Goal: Information Seeking & Learning: Understand process/instructions

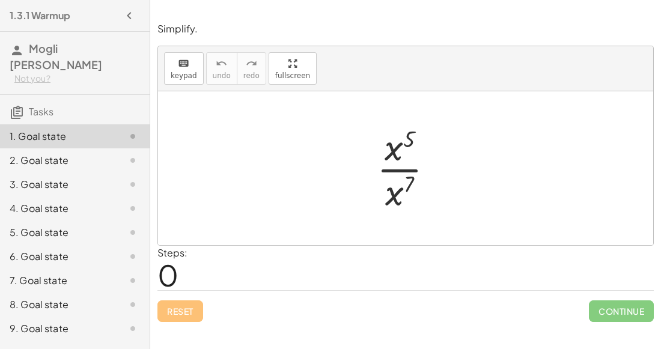
click at [129, 14] on icon "button" at bounding box center [129, 15] width 14 height 14
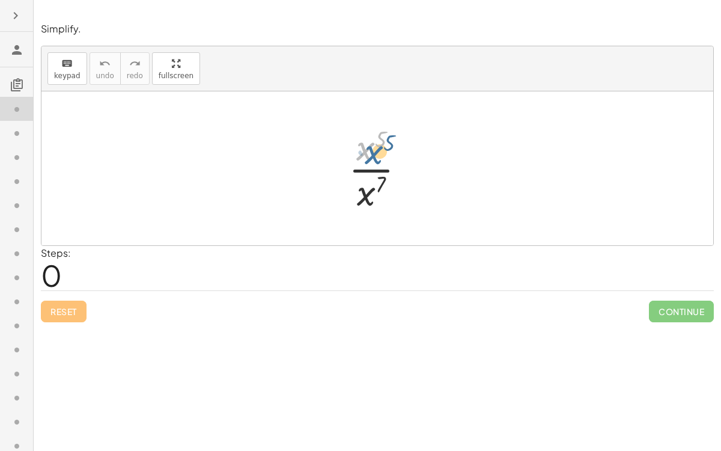
drag, startPoint x: 370, startPoint y: 151, endPoint x: 377, endPoint y: 153, distance: 7.6
click at [377, 153] on div at bounding box center [382, 168] width 79 height 93
drag, startPoint x: 378, startPoint y: 153, endPoint x: 395, endPoint y: 193, distance: 43.1
click at [395, 193] on div at bounding box center [382, 168] width 79 height 93
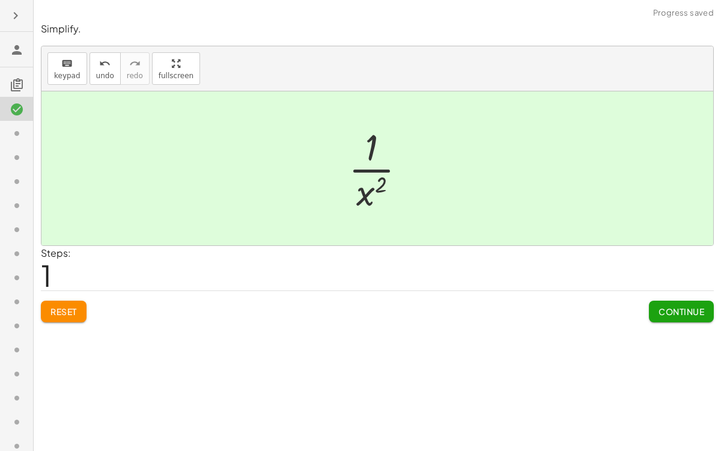
click at [376, 191] on div at bounding box center [382, 168] width 79 height 93
click at [661, 306] on span "Continue" at bounding box center [682, 311] width 46 height 11
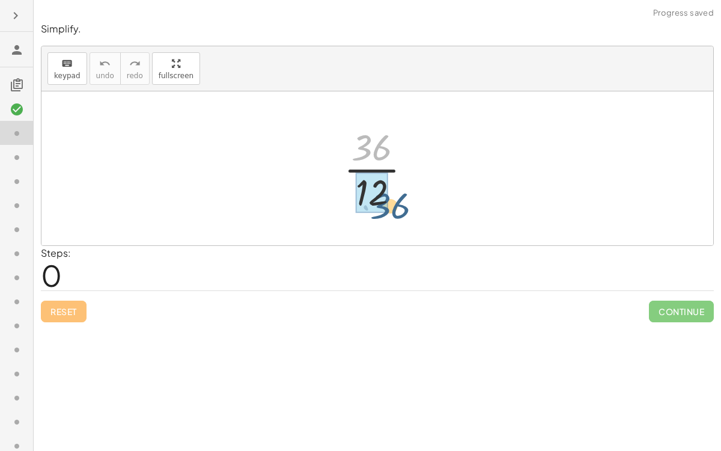
drag, startPoint x: 362, startPoint y: 140, endPoint x: 379, endPoint y: 198, distance: 60.3
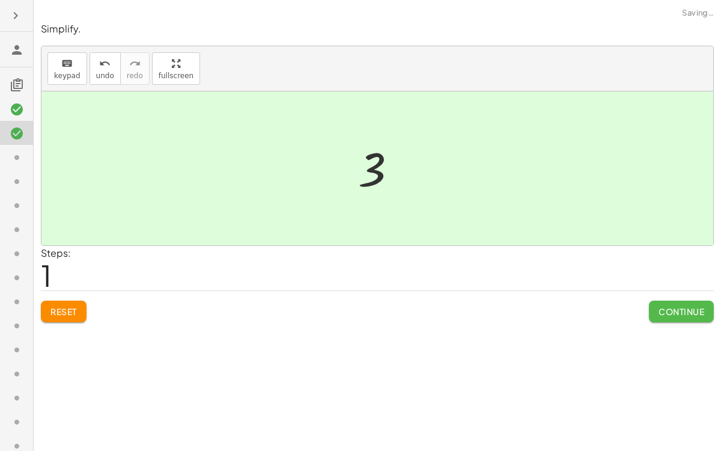
click at [659, 316] on button "Continue" at bounding box center [681, 312] width 65 height 22
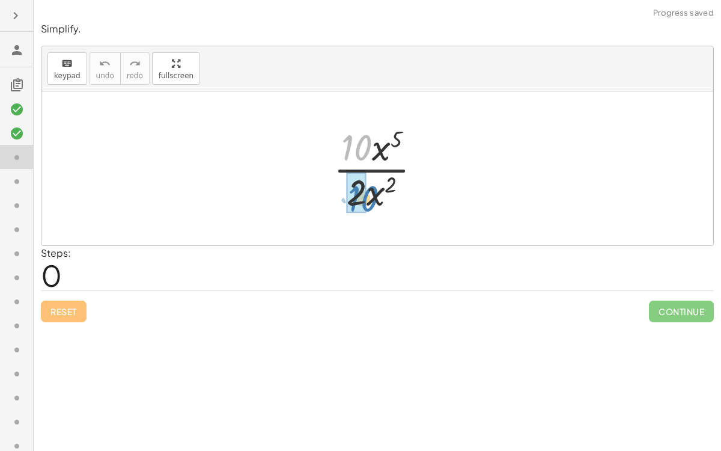
drag, startPoint x: 358, startPoint y: 139, endPoint x: 364, endPoint y: 191, distance: 51.5
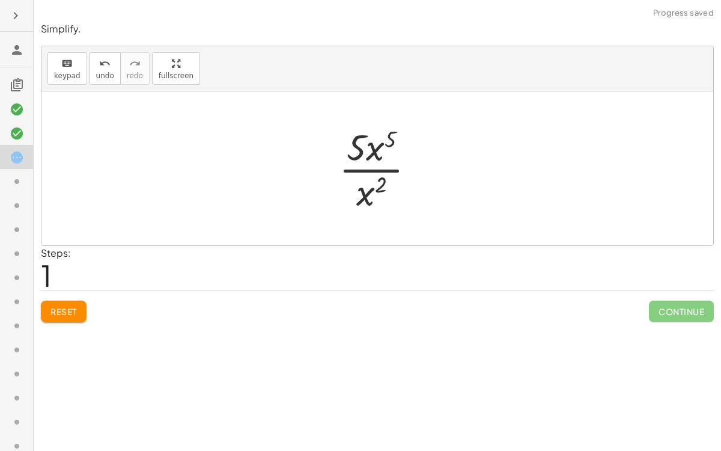
click at [372, 192] on div at bounding box center [382, 168] width 98 height 93
click at [374, 158] on div at bounding box center [382, 168] width 98 height 93
click at [362, 206] on div at bounding box center [382, 168] width 98 height 93
click at [16, 177] on icon at bounding box center [17, 181] width 14 height 14
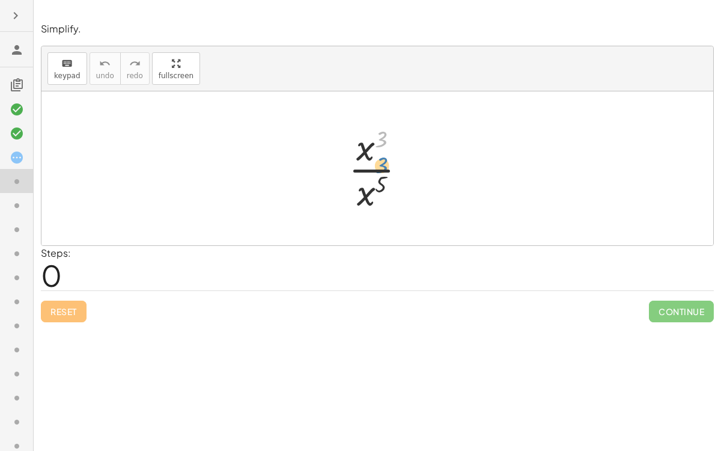
click at [382, 139] on div at bounding box center [382, 168] width 79 height 93
drag, startPoint x: 366, startPoint y: 147, endPoint x: 363, endPoint y: 185, distance: 38.6
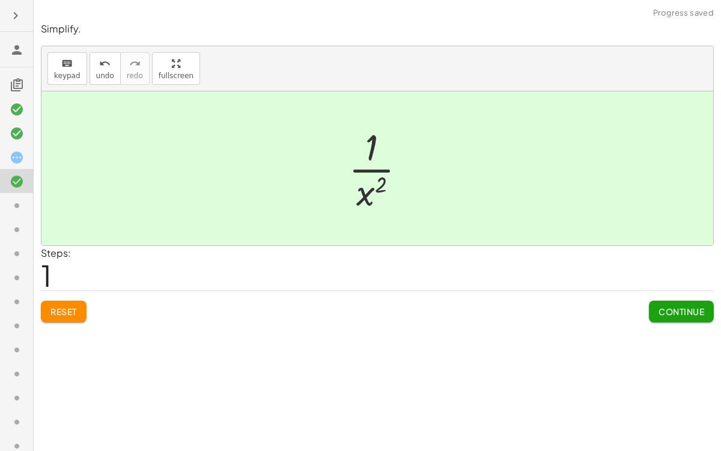
click at [661, 311] on span "Continue" at bounding box center [682, 311] width 46 height 11
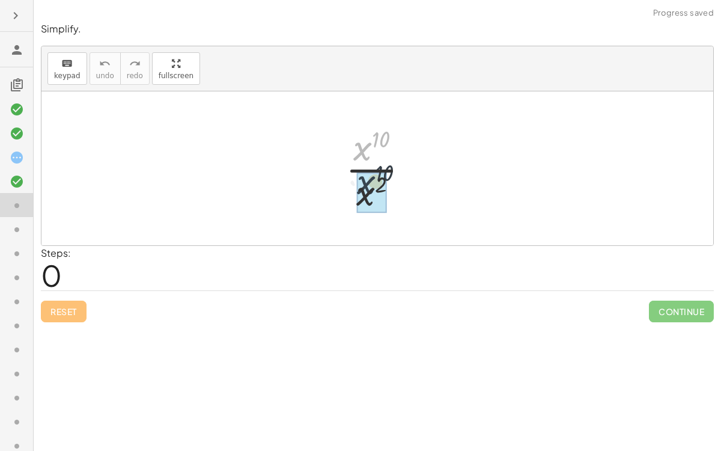
drag, startPoint x: 364, startPoint y: 151, endPoint x: 366, endPoint y: 192, distance: 41.5
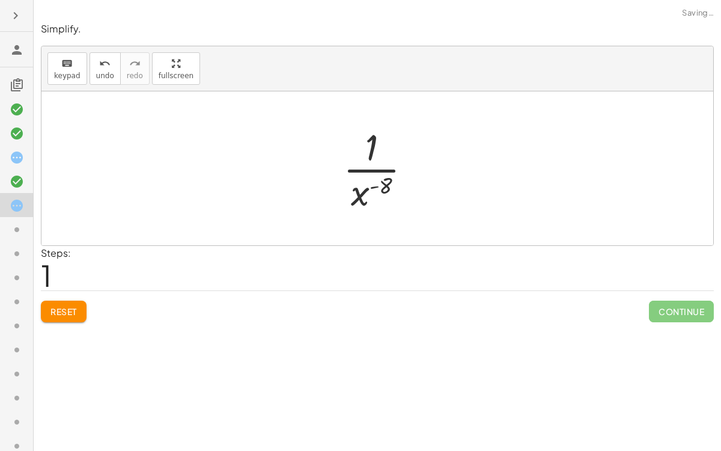
click at [374, 171] on div at bounding box center [382, 168] width 90 height 93
click at [371, 154] on div at bounding box center [382, 168] width 90 height 93
click at [371, 147] on div at bounding box center [382, 168] width 90 height 93
click at [367, 189] on div at bounding box center [382, 168] width 90 height 93
drag, startPoint x: 372, startPoint y: 189, endPoint x: 379, endPoint y: 198, distance: 11.2
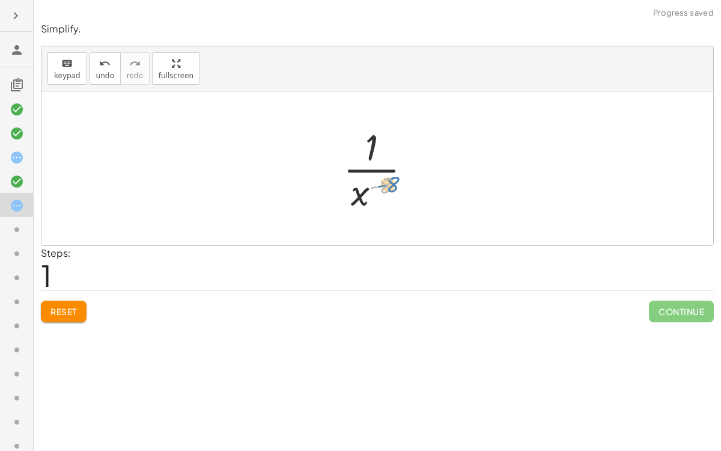
click at [379, 198] on div at bounding box center [382, 168] width 90 height 93
drag, startPoint x: 361, startPoint y: 200, endPoint x: 389, endPoint y: 146, distance: 60.2
click at [389, 146] on div at bounding box center [382, 168] width 90 height 93
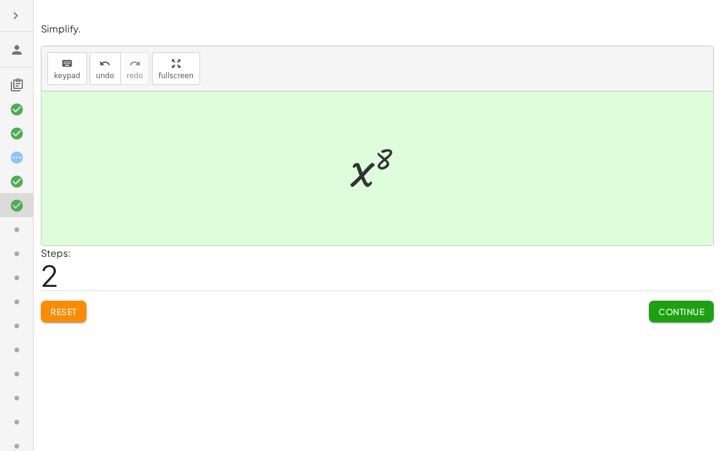
click at [661, 310] on span "Continue" at bounding box center [682, 311] width 46 height 11
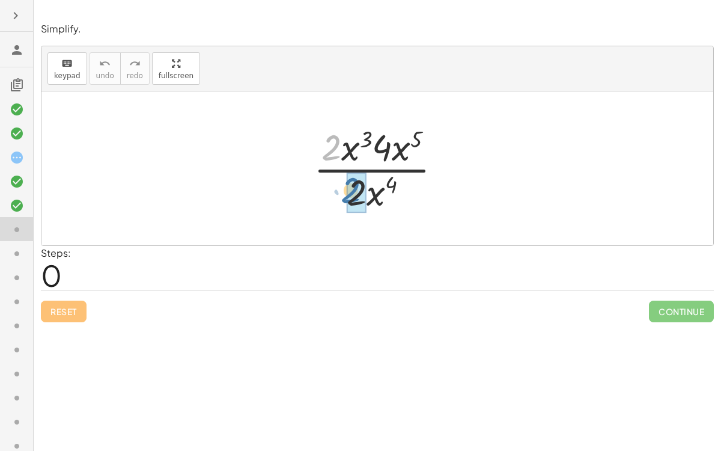
drag, startPoint x: 334, startPoint y: 154, endPoint x: 353, endPoint y: 197, distance: 47.1
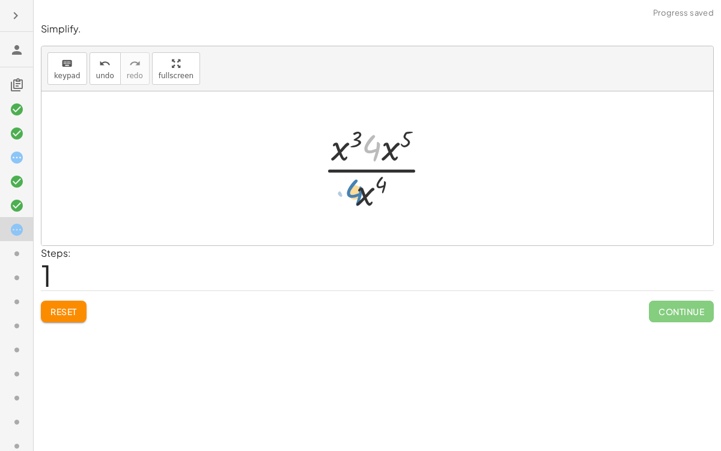
drag, startPoint x: 369, startPoint y: 148, endPoint x: 352, endPoint y: 193, distance: 47.8
click at [352, 193] on div at bounding box center [382, 168] width 130 height 93
click at [375, 142] on div at bounding box center [382, 168] width 130 height 93
drag, startPoint x: 338, startPoint y: 153, endPoint x: 348, endPoint y: 197, distance: 44.9
click at [348, 197] on div at bounding box center [382, 168] width 130 height 93
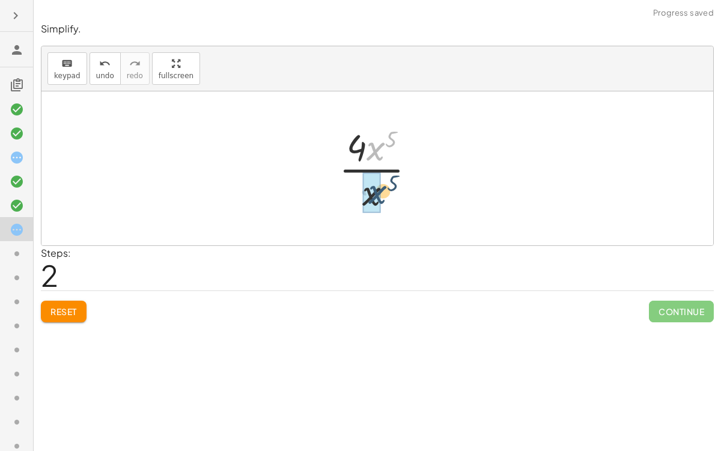
drag, startPoint x: 376, startPoint y: 145, endPoint x: 377, endPoint y: 189, distance: 43.9
click at [379, 180] on div at bounding box center [382, 168] width 89 height 93
click at [363, 191] on div at bounding box center [382, 168] width 89 height 93
drag, startPoint x: 367, startPoint y: 157, endPoint x: 366, endPoint y: 168, distance: 10.3
click at [366, 168] on div at bounding box center [382, 168] width 89 height 93
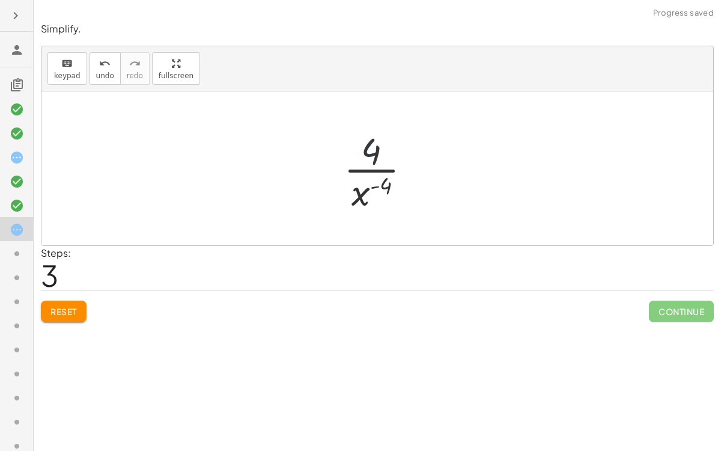
click at [366, 168] on div at bounding box center [382, 168] width 89 height 93
click at [372, 196] on div at bounding box center [382, 168] width 89 height 93
click at [367, 195] on div at bounding box center [382, 168] width 89 height 93
click at [374, 154] on div at bounding box center [382, 168] width 89 height 93
click at [373, 154] on div at bounding box center [382, 168] width 89 height 93
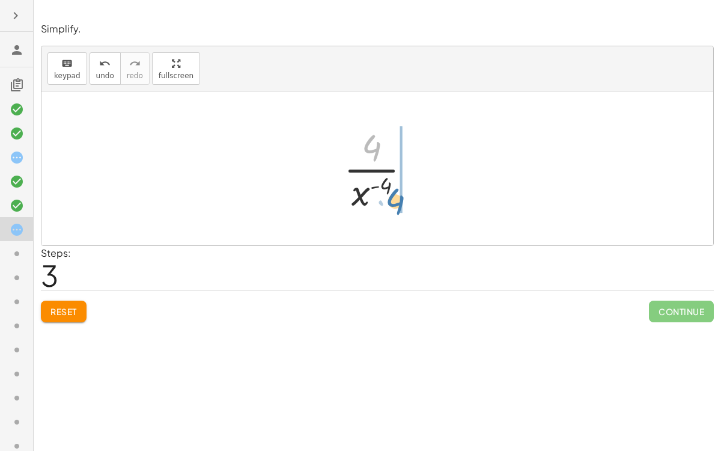
drag, startPoint x: 373, startPoint y: 154, endPoint x: 397, endPoint y: 209, distance: 59.0
click at [397, 209] on div at bounding box center [382, 168] width 89 height 93
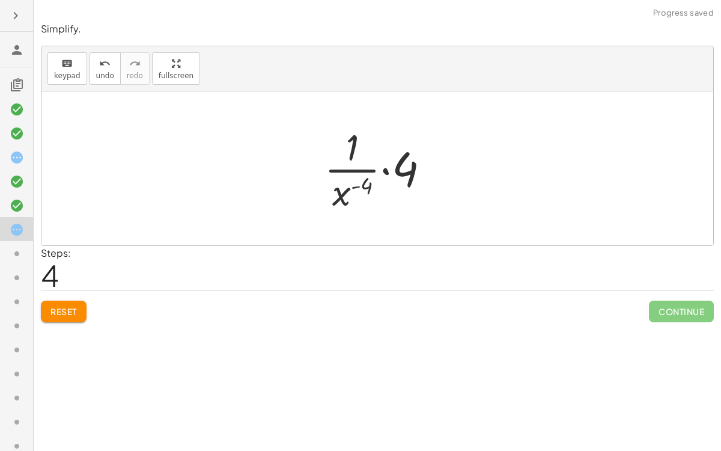
click at [398, 166] on div at bounding box center [382, 168] width 127 height 93
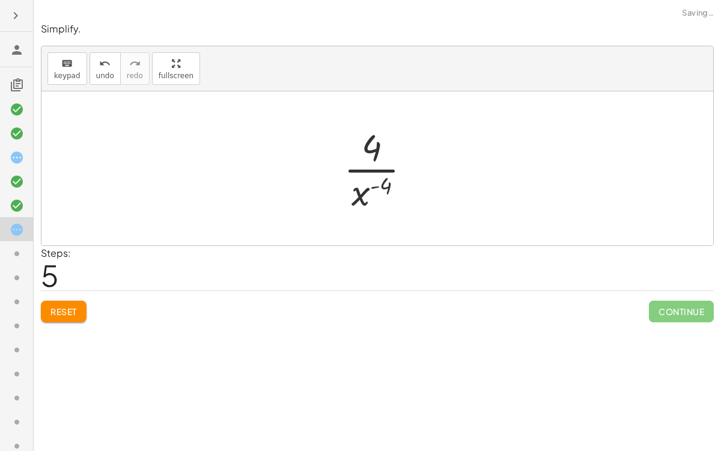
click at [374, 174] on div at bounding box center [382, 168] width 89 height 93
drag, startPoint x: 366, startPoint y: 190, endPoint x: 389, endPoint y: 147, distance: 49.2
click at [389, 147] on div at bounding box center [382, 168] width 89 height 93
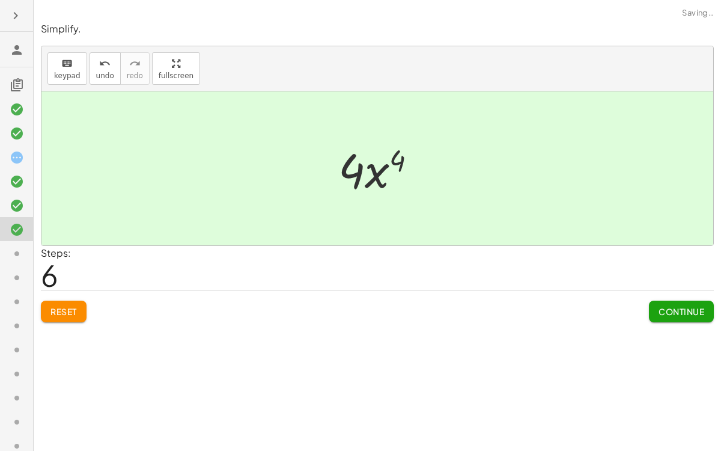
click at [371, 169] on div at bounding box center [382, 169] width 100 height 62
click at [13, 255] on icon at bounding box center [17, 253] width 14 height 14
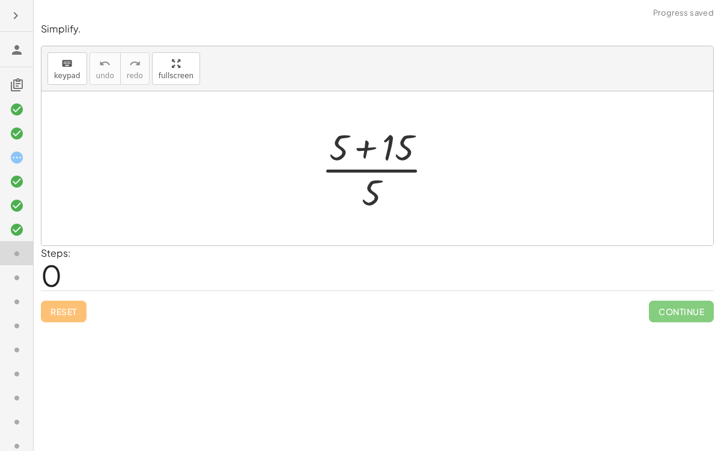
click at [359, 147] on div at bounding box center [382, 168] width 133 height 93
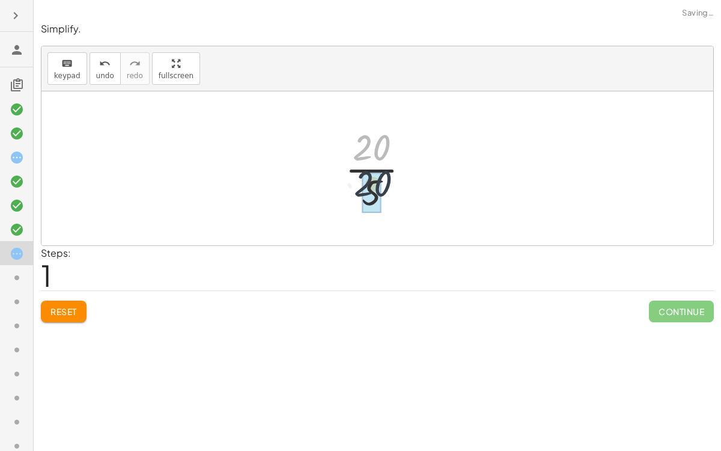
drag, startPoint x: 376, startPoint y: 154, endPoint x: 377, endPoint y: 192, distance: 37.9
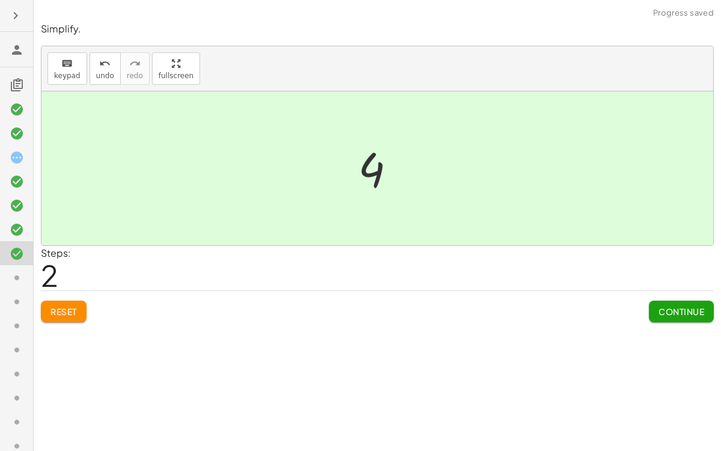
click at [16, 281] on icon at bounding box center [17, 277] width 14 height 14
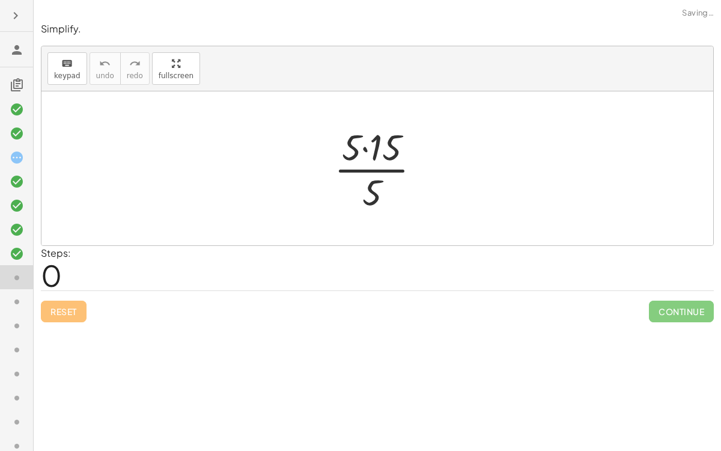
click at [376, 145] on div at bounding box center [382, 168] width 108 height 93
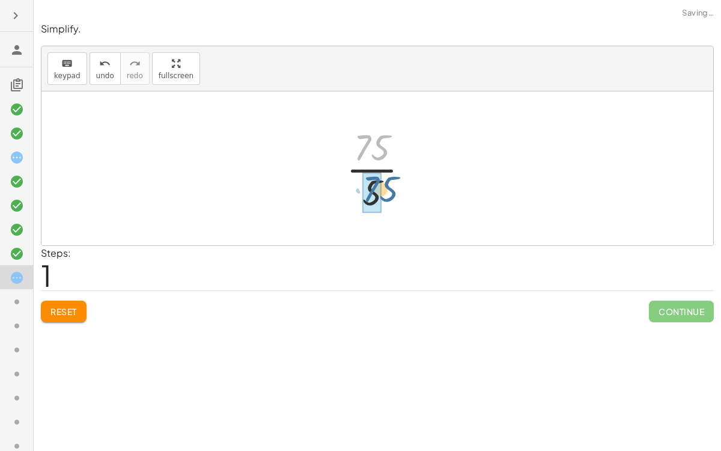
drag, startPoint x: 349, startPoint y: 138, endPoint x: 356, endPoint y: 181, distance: 43.4
click at [356, 181] on div at bounding box center [382, 168] width 85 height 93
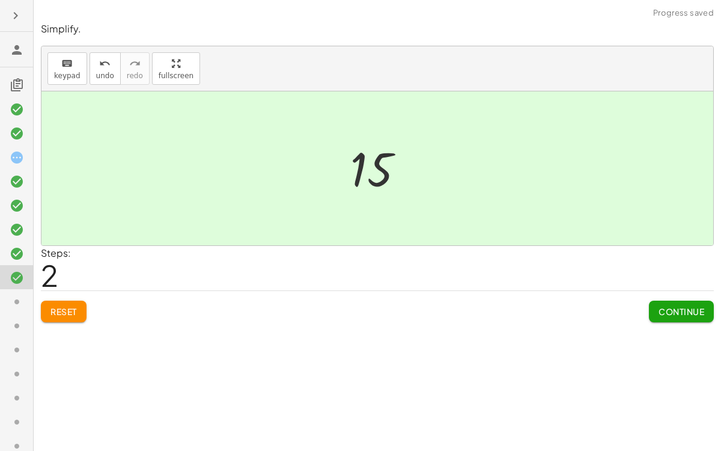
click at [661, 298] on div "Continue" at bounding box center [681, 306] width 65 height 31
click at [661, 303] on button "Continue" at bounding box center [681, 312] width 65 height 22
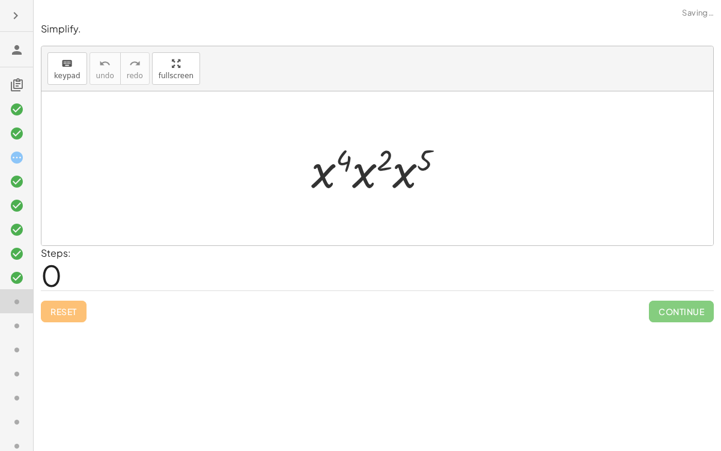
click at [325, 180] on div at bounding box center [382, 169] width 154 height 62
click at [367, 176] on div at bounding box center [382, 169] width 154 height 62
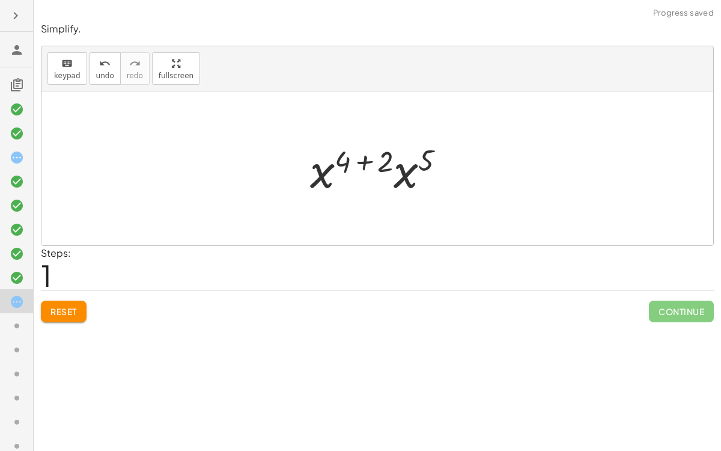
click at [326, 172] on div at bounding box center [382, 169] width 157 height 62
click at [365, 159] on div at bounding box center [382, 169] width 157 height 62
click at [349, 170] on div at bounding box center [382, 169] width 114 height 62
click at [381, 171] on div at bounding box center [382, 169] width 114 height 62
click at [383, 163] on div at bounding box center [382, 169] width 116 height 60
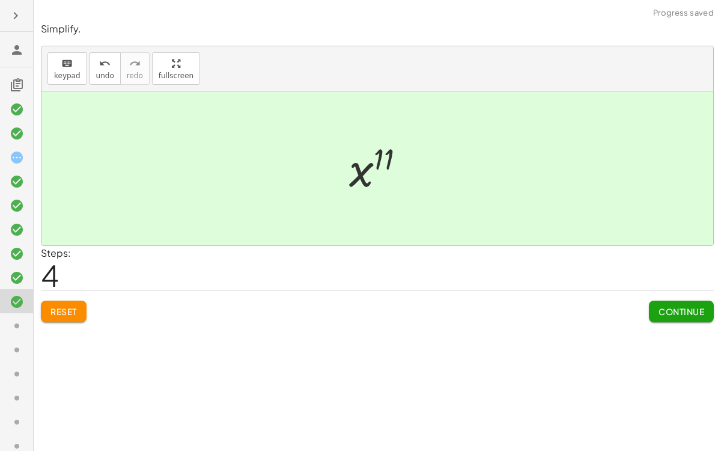
click at [661, 310] on span "Continue" at bounding box center [682, 311] width 46 height 11
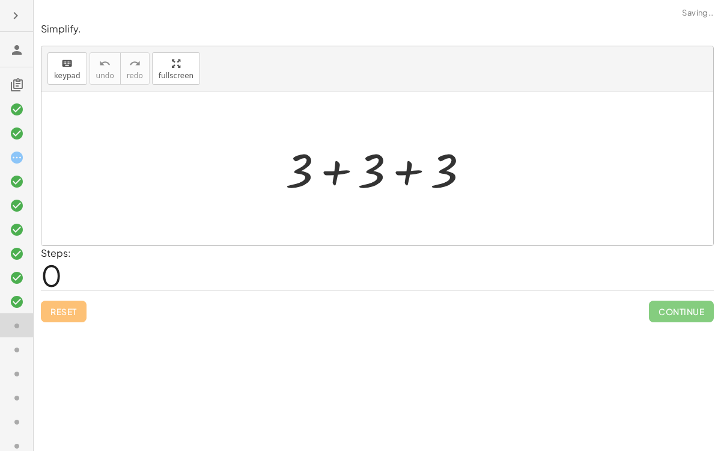
click at [332, 176] on div at bounding box center [381, 169] width 205 height 62
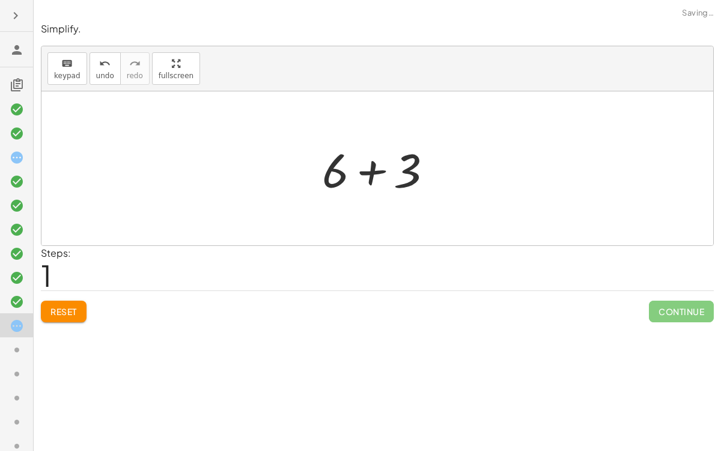
click at [371, 172] on div at bounding box center [382, 169] width 132 height 62
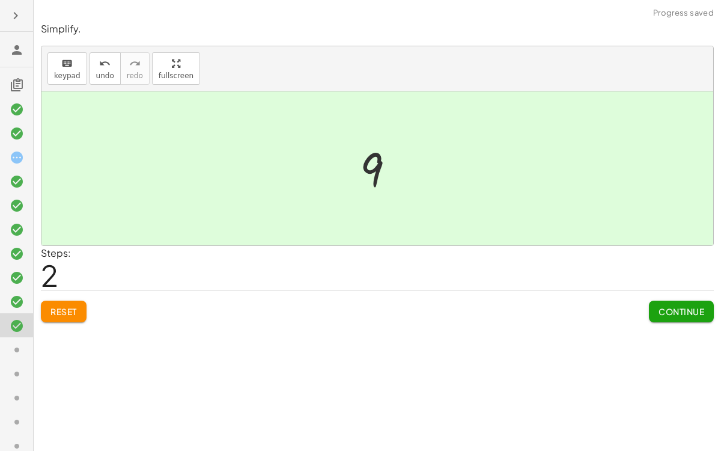
click at [661, 302] on button "Continue" at bounding box center [681, 312] width 65 height 22
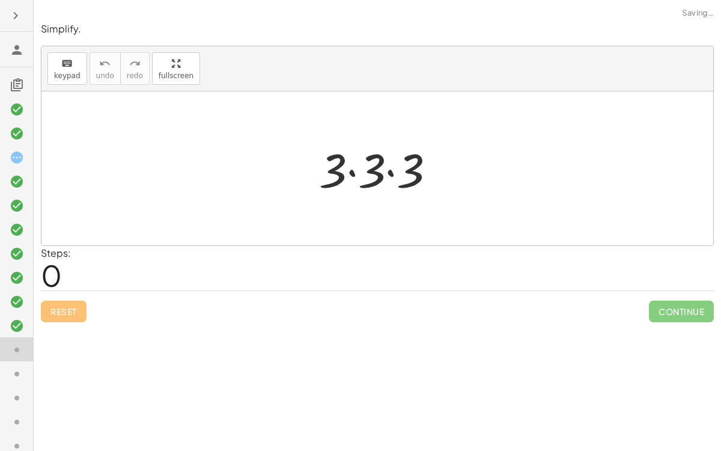
click at [355, 168] on div at bounding box center [382, 169] width 138 height 62
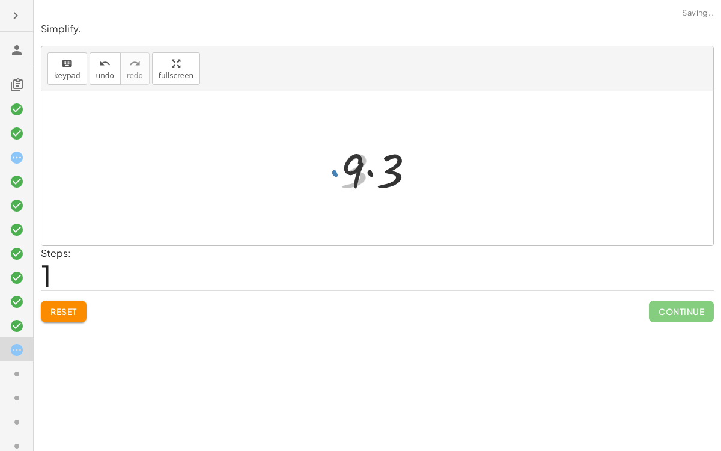
click at [367, 171] on div at bounding box center [383, 169] width 96 height 62
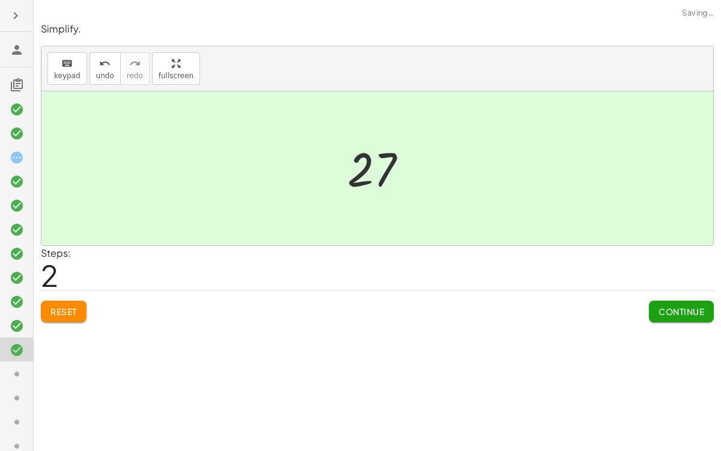
click at [661, 311] on span "Continue" at bounding box center [682, 311] width 46 height 11
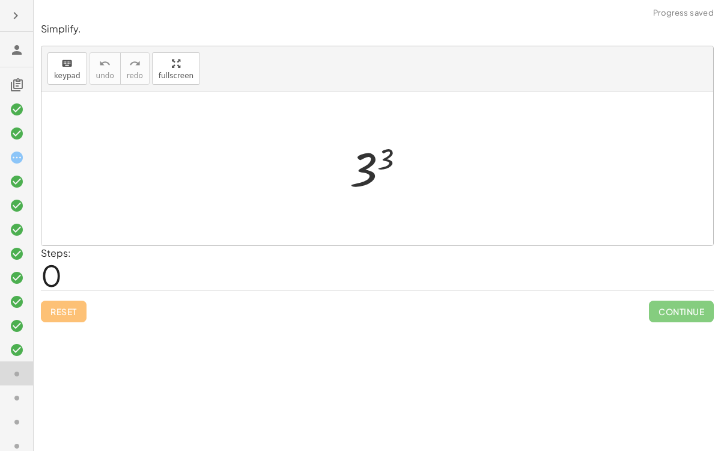
click at [364, 179] on div at bounding box center [382, 169] width 77 height 60
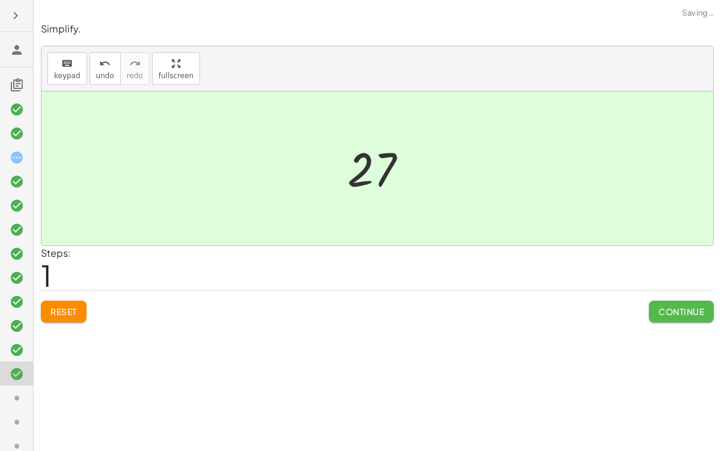
click at [655, 310] on button "Continue" at bounding box center [681, 312] width 65 height 22
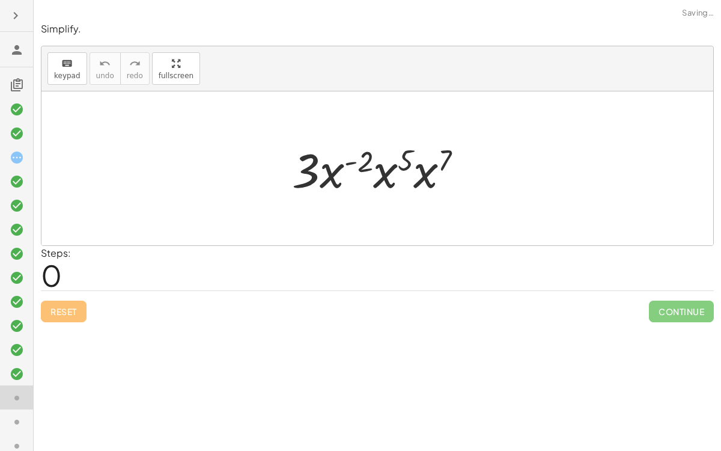
click at [338, 178] on div at bounding box center [382, 169] width 192 height 62
click at [355, 162] on div at bounding box center [382, 169] width 192 height 62
click at [335, 174] on div at bounding box center [382, 169] width 192 height 62
click at [331, 174] on div at bounding box center [382, 169] width 192 height 62
click at [394, 171] on div at bounding box center [382, 169] width 192 height 62
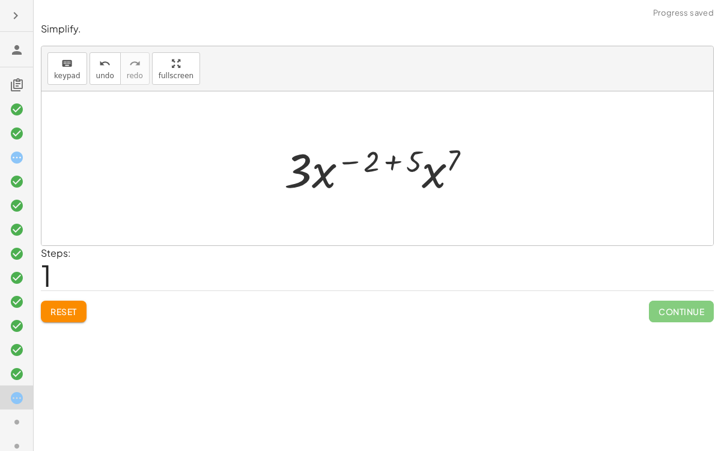
click at [422, 175] on div at bounding box center [382, 169] width 209 height 62
click at [392, 160] on div at bounding box center [382, 169] width 210 height 62
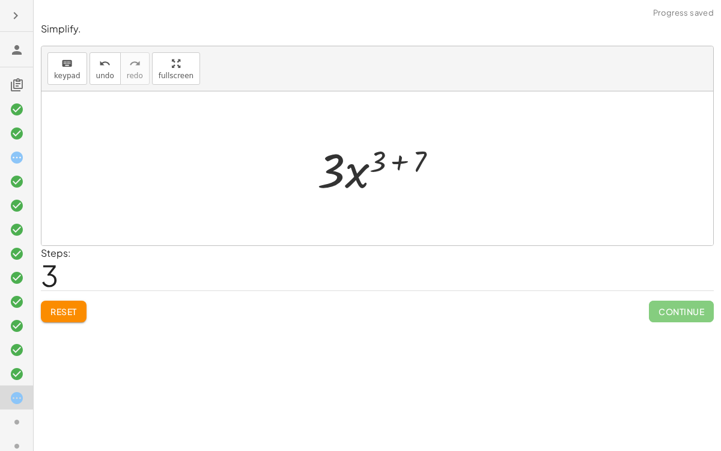
click at [390, 160] on div at bounding box center [382, 169] width 142 height 62
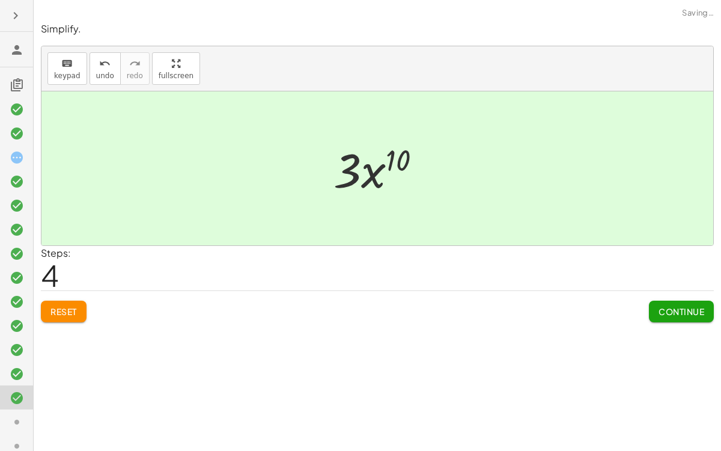
click at [390, 160] on div at bounding box center [382, 169] width 109 height 62
click at [661, 313] on span "Continue" at bounding box center [682, 311] width 46 height 11
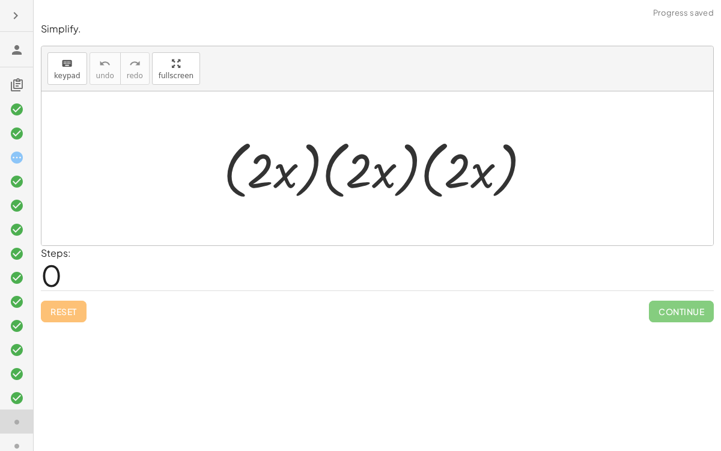
click at [270, 165] on div at bounding box center [382, 168] width 329 height 69
click at [239, 172] on div at bounding box center [382, 168] width 329 height 69
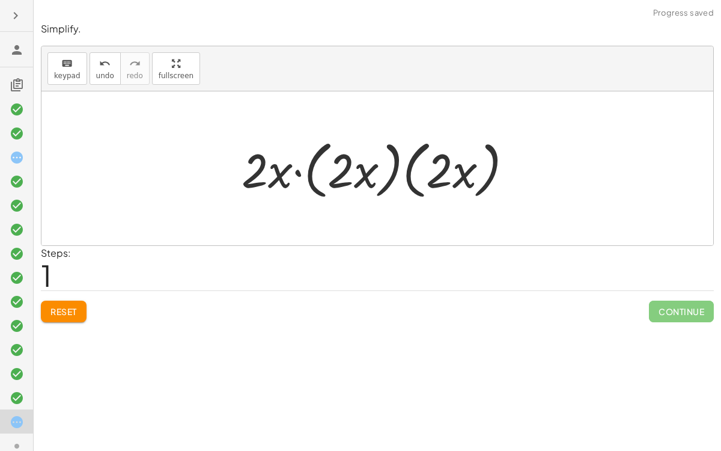
click at [346, 165] on div at bounding box center [382, 168] width 293 height 69
click at [314, 169] on div at bounding box center [382, 168] width 293 height 69
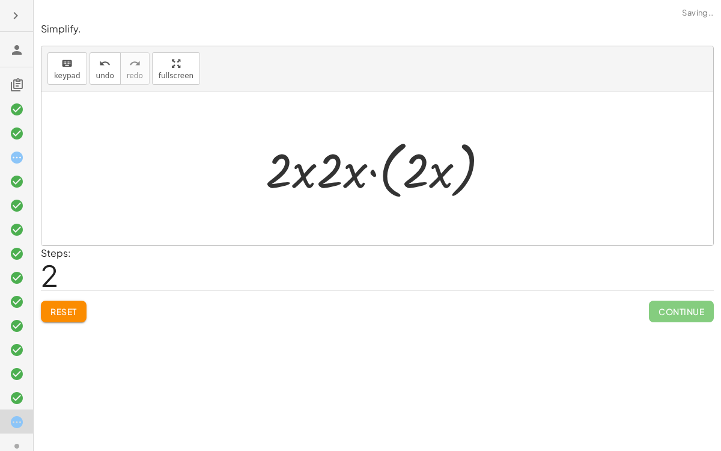
click at [387, 168] on div at bounding box center [382, 168] width 245 height 69
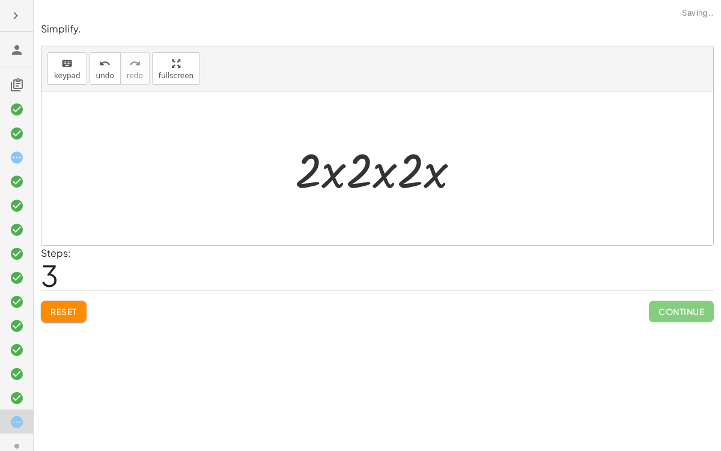
click at [407, 171] on div at bounding box center [382, 169] width 186 height 62
drag, startPoint x: 409, startPoint y: 175, endPoint x: 365, endPoint y: 174, distance: 43.9
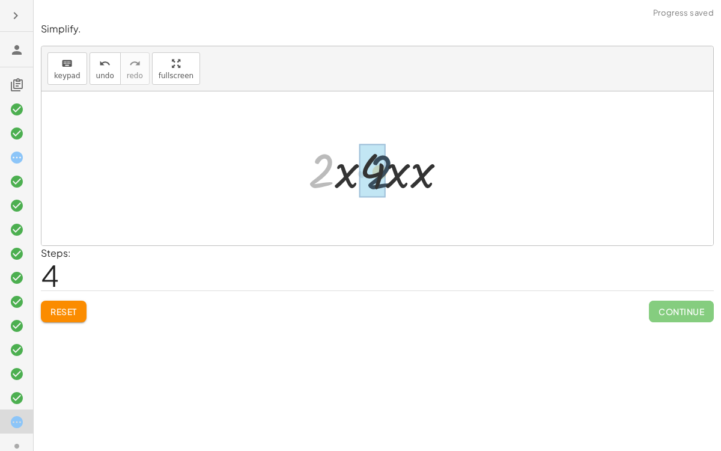
drag, startPoint x: 319, startPoint y: 176, endPoint x: 379, endPoint y: 177, distance: 60.1
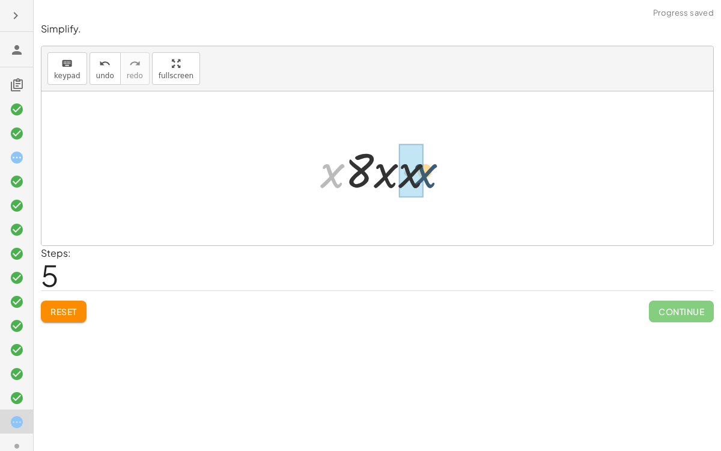
drag, startPoint x: 332, startPoint y: 178, endPoint x: 424, endPoint y: 179, distance: 92.6
click at [424, 179] on div at bounding box center [382, 169] width 136 height 62
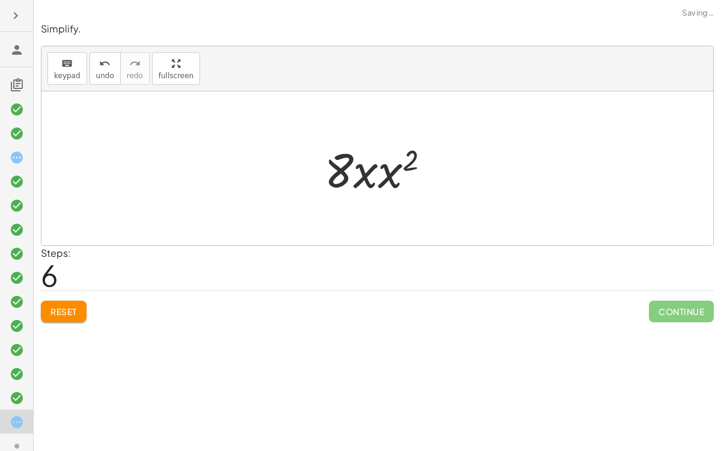
click at [398, 175] on div at bounding box center [382, 169] width 127 height 62
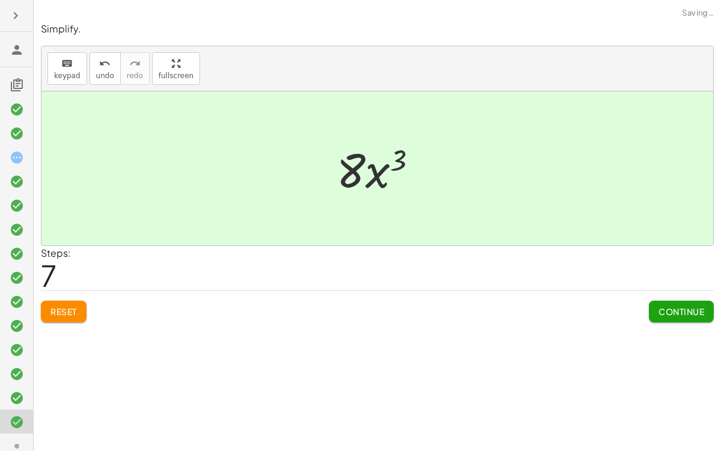
click at [384, 173] on div at bounding box center [382, 169] width 103 height 62
click at [661, 301] on button "Continue" at bounding box center [681, 312] width 65 height 22
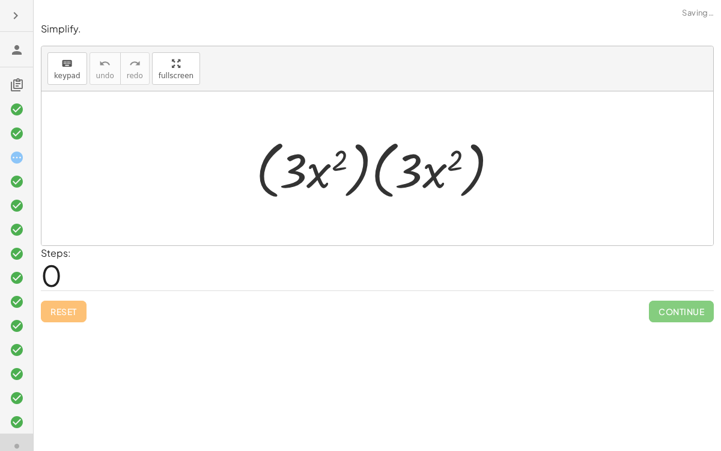
scroll to position [155, 0]
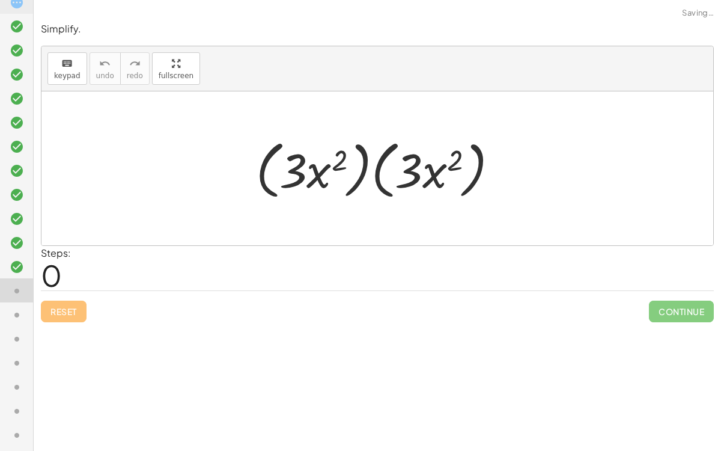
click at [329, 180] on div at bounding box center [382, 168] width 264 height 69
click at [305, 178] on div at bounding box center [382, 168] width 264 height 69
click at [319, 183] on div at bounding box center [382, 168] width 264 height 69
drag, startPoint x: 318, startPoint y: 182, endPoint x: 324, endPoint y: 180, distance: 6.1
click at [324, 180] on div at bounding box center [382, 168] width 264 height 69
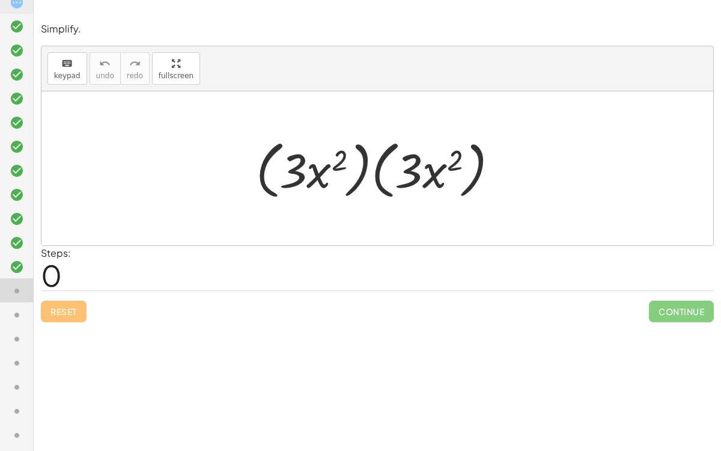
click at [380, 172] on div at bounding box center [382, 168] width 264 height 69
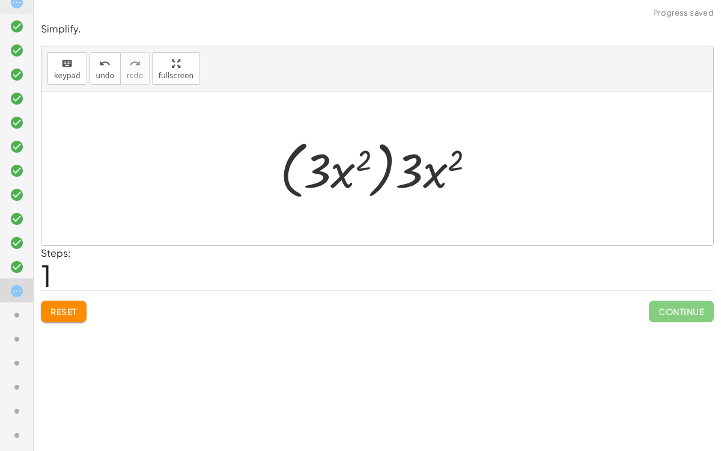
click at [382, 174] on div at bounding box center [382, 168] width 216 height 69
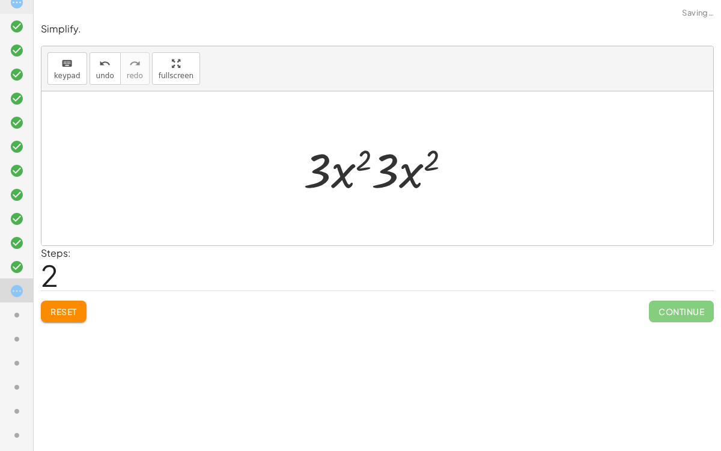
click at [388, 172] on div at bounding box center [382, 169] width 169 height 62
click at [410, 171] on div at bounding box center [382, 169] width 169 height 62
drag, startPoint x: 409, startPoint y: 173, endPoint x: 356, endPoint y: 175, distance: 52.3
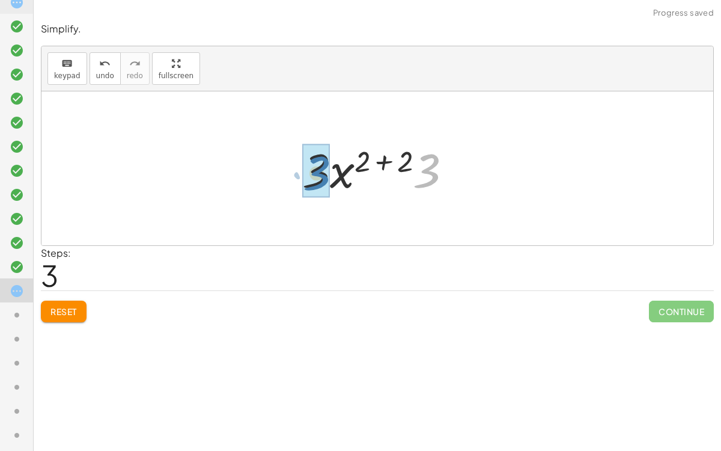
drag, startPoint x: 420, startPoint y: 177, endPoint x: 308, endPoint y: 179, distance: 111.2
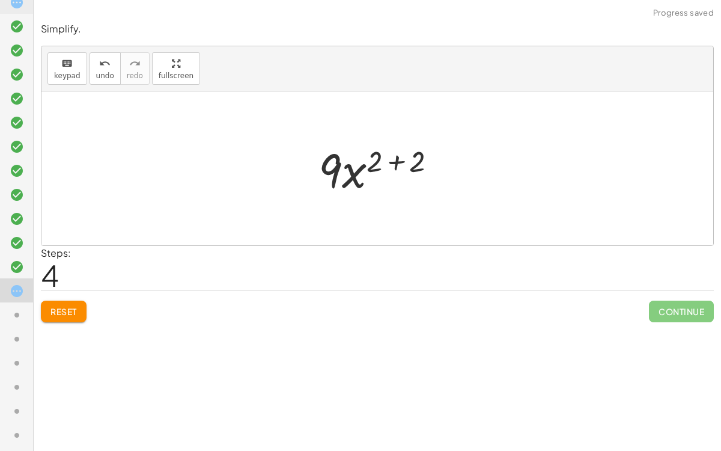
click at [374, 160] on div at bounding box center [383, 169] width 140 height 62
click at [384, 160] on div at bounding box center [383, 169] width 140 height 62
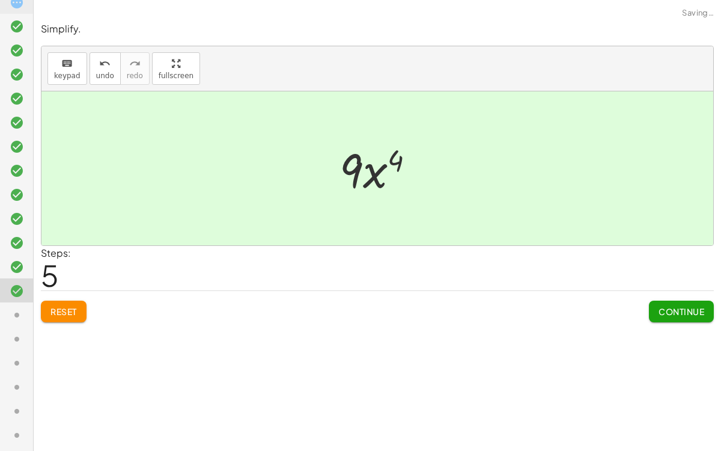
click at [389, 160] on div at bounding box center [382, 169] width 97 height 62
click at [661, 309] on span "Continue" at bounding box center [682, 311] width 46 height 11
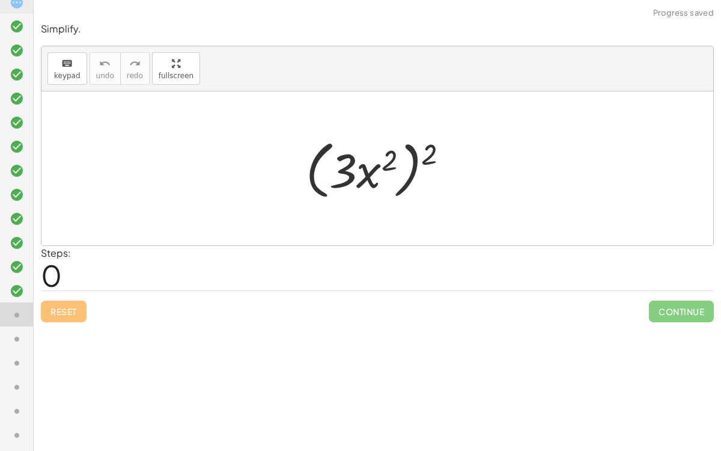
click at [378, 174] on div at bounding box center [382, 168] width 165 height 69
click at [410, 174] on div at bounding box center [382, 168] width 165 height 69
click at [311, 175] on div at bounding box center [382, 168] width 165 height 69
drag, startPoint x: 429, startPoint y: 151, endPoint x: 386, endPoint y: 159, distance: 44.1
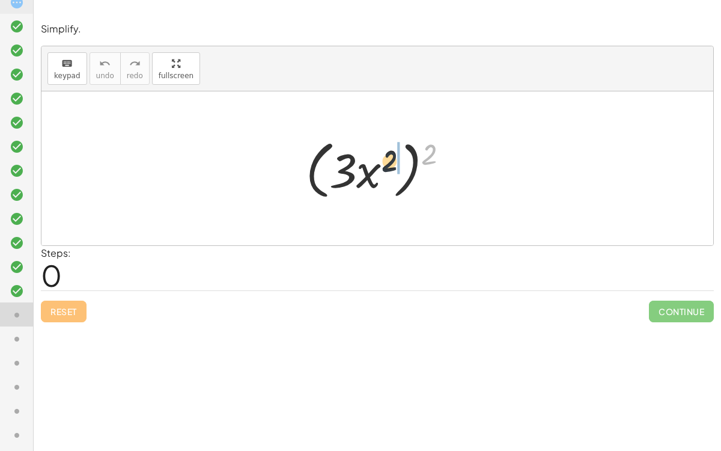
click at [386, 159] on div at bounding box center [382, 168] width 165 height 69
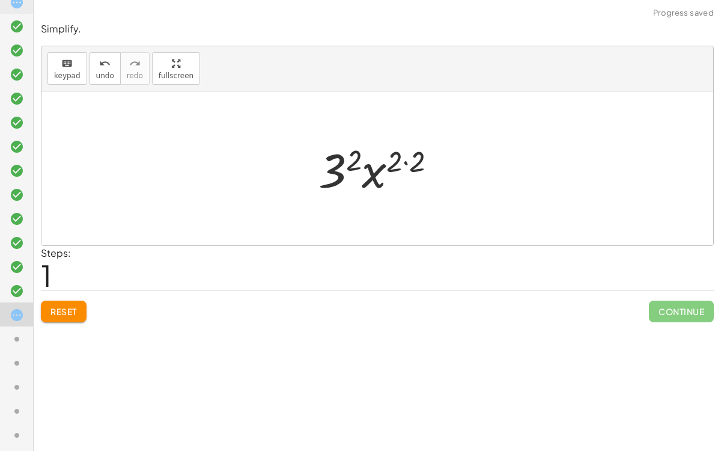
click at [394, 159] on div at bounding box center [382, 169] width 139 height 62
click at [352, 160] on div at bounding box center [382, 169] width 139 height 62
click at [395, 160] on div at bounding box center [382, 169] width 120 height 62
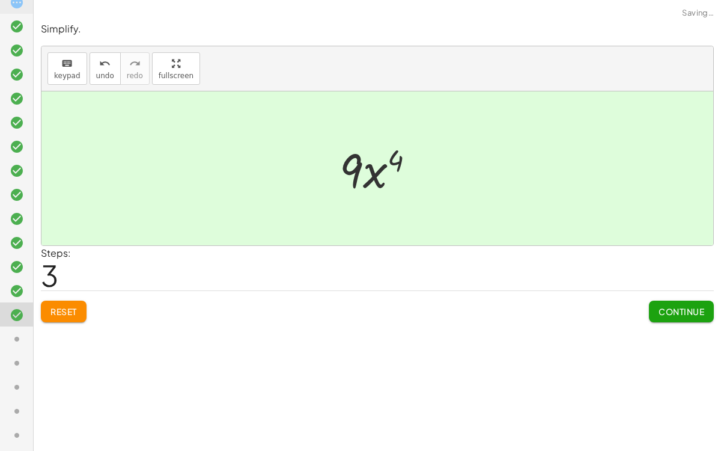
click at [661, 307] on span "Continue" at bounding box center [682, 311] width 46 height 11
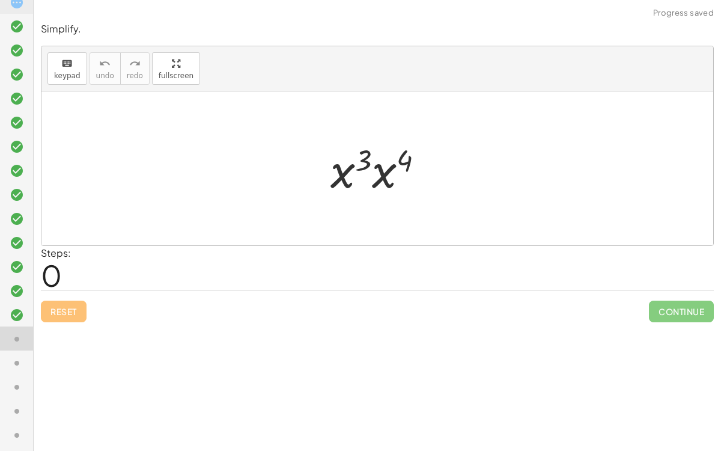
click at [379, 174] on div at bounding box center [382, 169] width 115 height 62
click at [382, 156] on div at bounding box center [382, 169] width 117 height 60
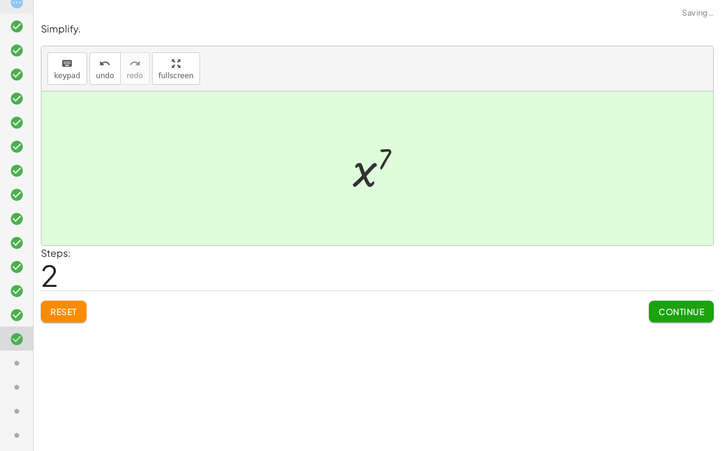
click at [661, 307] on span "Continue" at bounding box center [682, 311] width 46 height 11
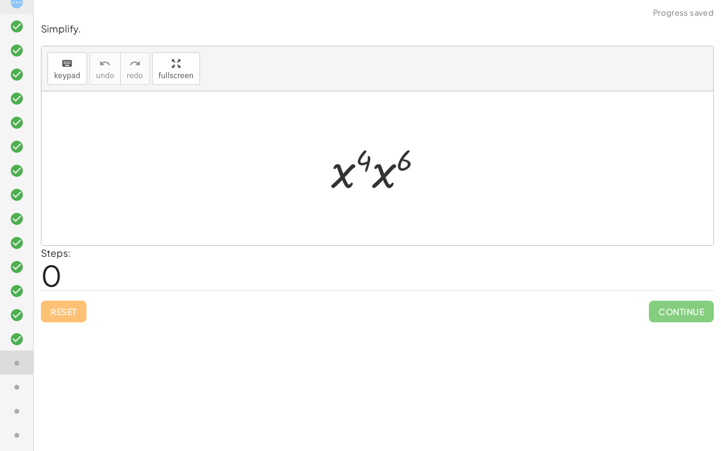
click at [365, 154] on div at bounding box center [382, 169] width 114 height 62
click at [383, 165] on div at bounding box center [382, 169] width 114 height 62
click at [378, 160] on div at bounding box center [382, 169] width 117 height 60
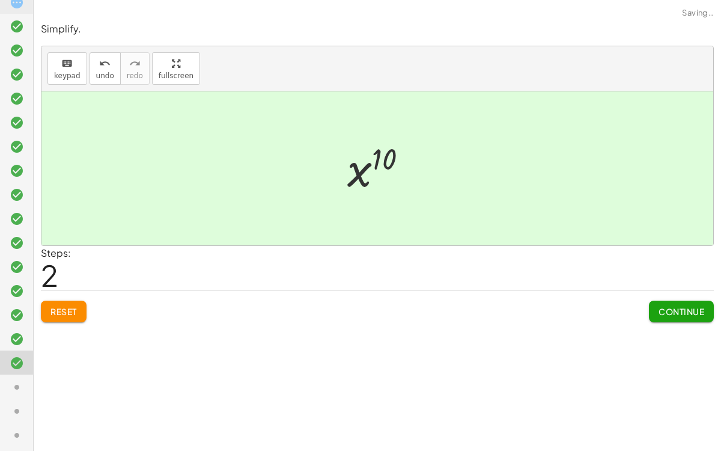
click at [661, 313] on span "Continue" at bounding box center [682, 311] width 46 height 11
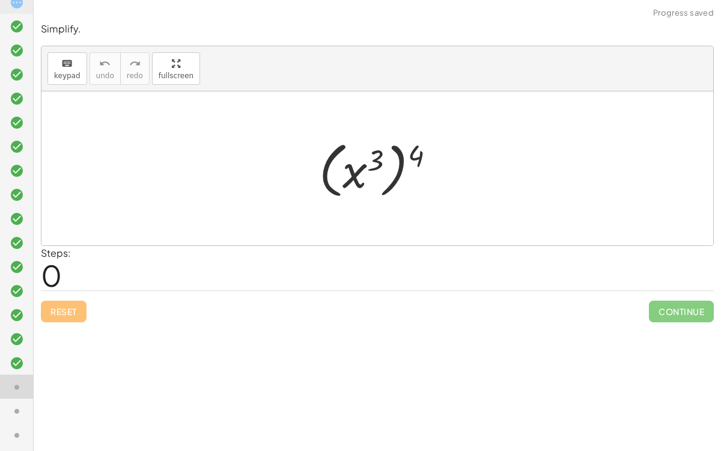
click at [403, 159] on div at bounding box center [382, 168] width 138 height 67
click at [372, 159] on div at bounding box center [382, 168] width 138 height 67
drag, startPoint x: 418, startPoint y: 153, endPoint x: 384, endPoint y: 157, distance: 33.9
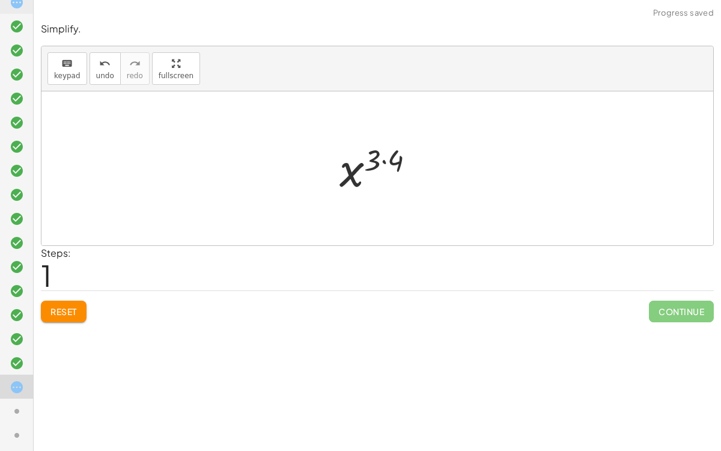
click at [383, 159] on div at bounding box center [382, 169] width 97 height 60
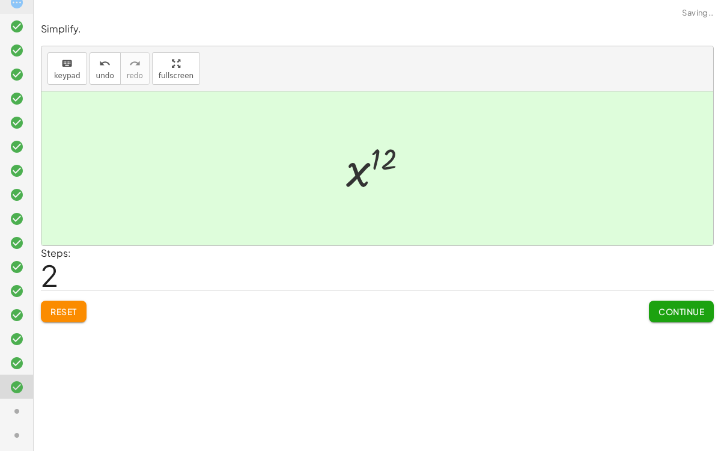
click at [371, 174] on div at bounding box center [382, 169] width 84 height 60
click at [652, 301] on button "Continue" at bounding box center [681, 312] width 65 height 22
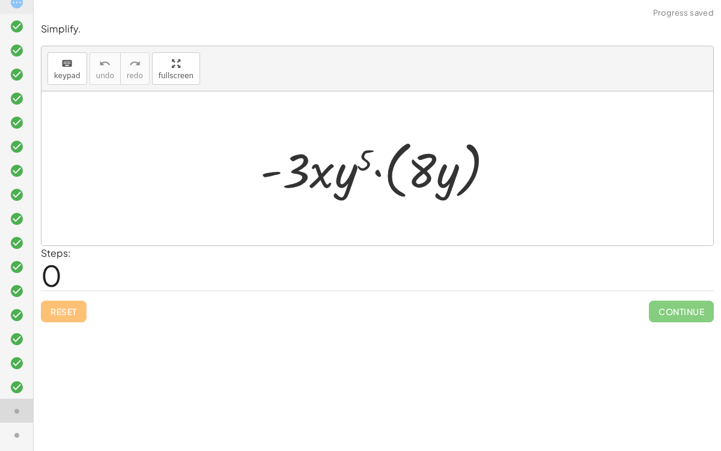
click at [377, 174] on div at bounding box center [382, 168] width 256 height 69
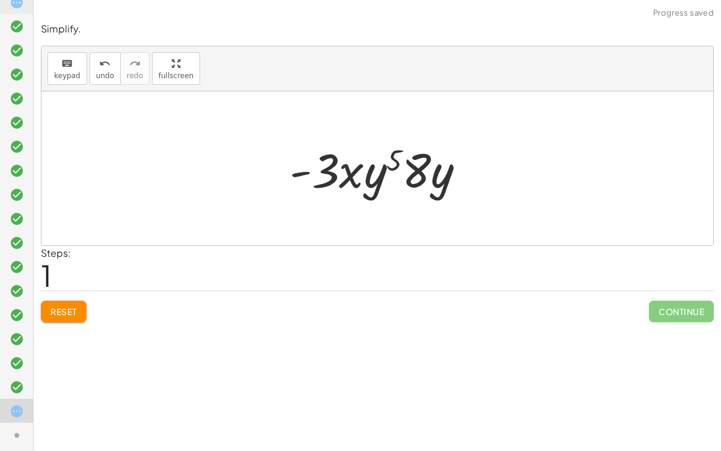
click at [382, 170] on div at bounding box center [382, 169] width 197 height 62
click at [439, 182] on div at bounding box center [382, 169] width 197 height 62
click at [438, 181] on div at bounding box center [382, 169] width 197 height 62
click at [344, 175] on div at bounding box center [382, 169] width 197 height 62
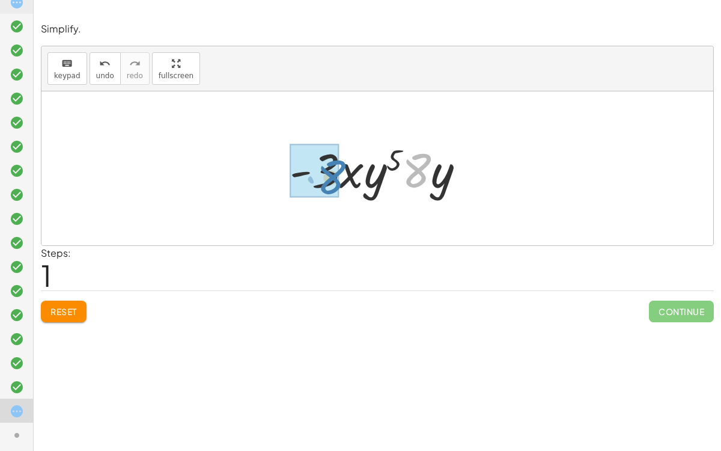
drag, startPoint x: 413, startPoint y: 172, endPoint x: 328, endPoint y: 179, distance: 85.6
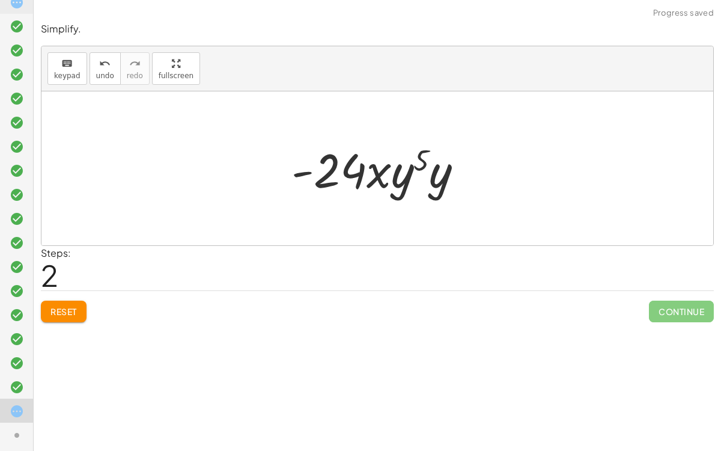
click at [338, 170] on div at bounding box center [382, 169] width 194 height 62
click at [421, 160] on div at bounding box center [382, 169] width 194 height 62
drag, startPoint x: 445, startPoint y: 180, endPoint x: 397, endPoint y: 179, distance: 48.7
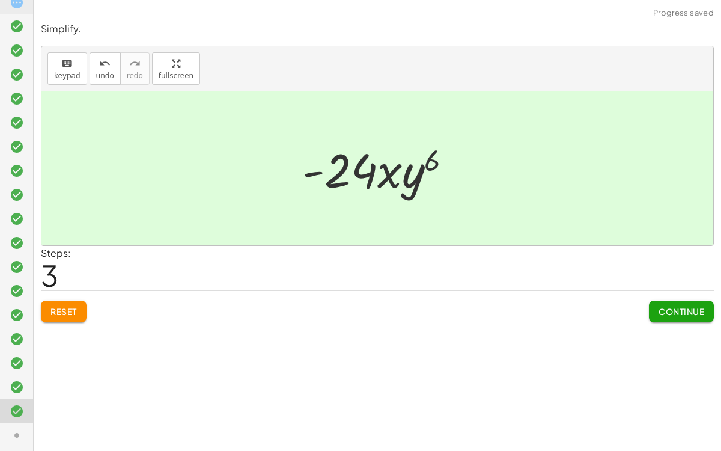
click at [661, 306] on span "Continue" at bounding box center [682, 311] width 46 height 11
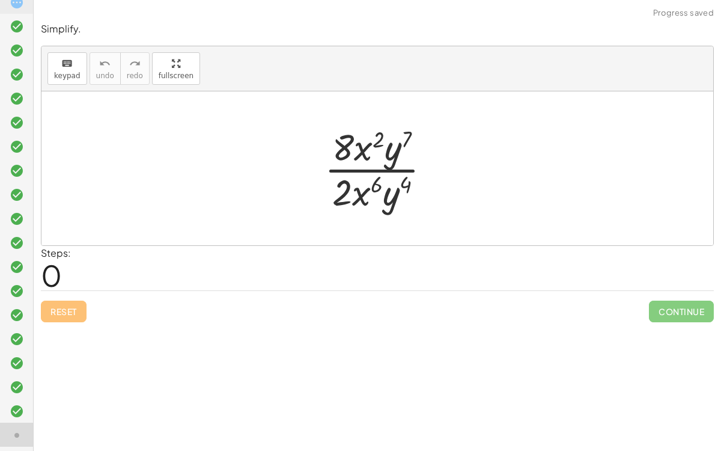
click at [362, 151] on div at bounding box center [383, 168] width 128 height 93
click at [389, 154] on div at bounding box center [383, 168] width 128 height 93
drag, startPoint x: 340, startPoint y: 146, endPoint x: 335, endPoint y: 183, distance: 37.6
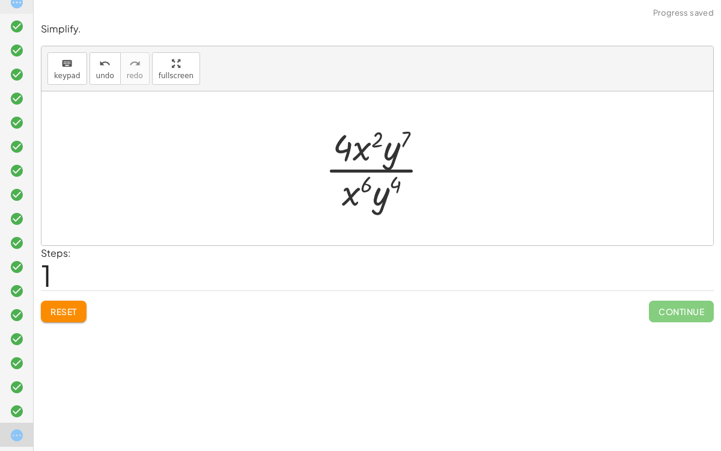
click at [343, 148] on div at bounding box center [382, 168] width 126 height 93
drag, startPoint x: 339, startPoint y: 145, endPoint x: 344, endPoint y: 127, distance: 18.7
click at [344, 127] on div at bounding box center [382, 168] width 126 height 93
drag, startPoint x: 377, startPoint y: 192, endPoint x: 388, endPoint y: 162, distance: 31.7
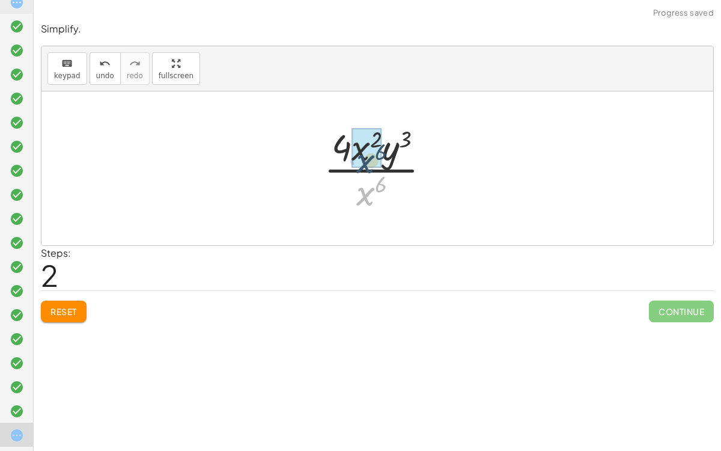
drag, startPoint x: 367, startPoint y: 192, endPoint x: 367, endPoint y: 160, distance: 32.5
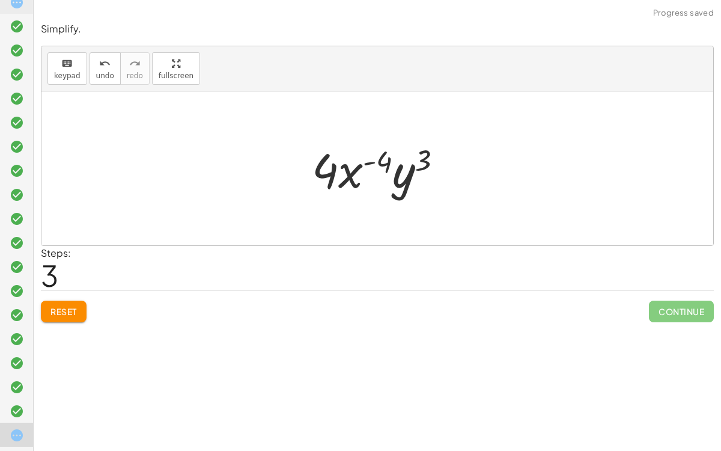
click at [354, 176] on div at bounding box center [382, 169] width 153 height 62
click at [407, 180] on div at bounding box center [382, 169] width 153 height 62
click at [329, 175] on div at bounding box center [382, 169] width 153 height 62
click at [331, 176] on div at bounding box center [382, 169] width 153 height 62
click at [423, 161] on div at bounding box center [382, 169] width 153 height 62
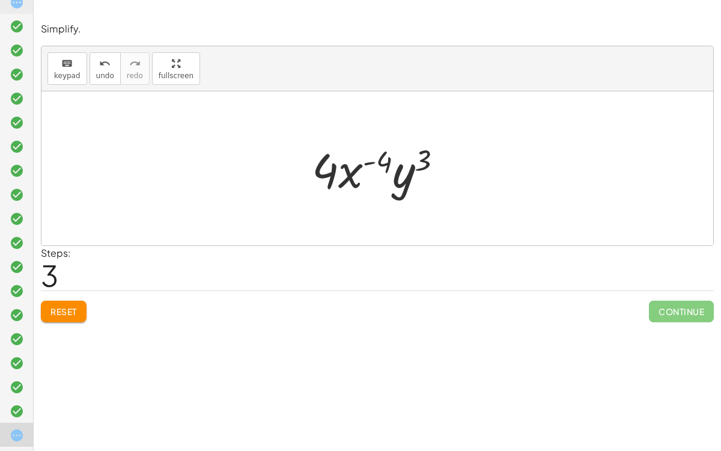
click at [377, 157] on div at bounding box center [382, 169] width 153 height 62
click at [50, 310] on span "Reset" at bounding box center [63, 311] width 26 height 11
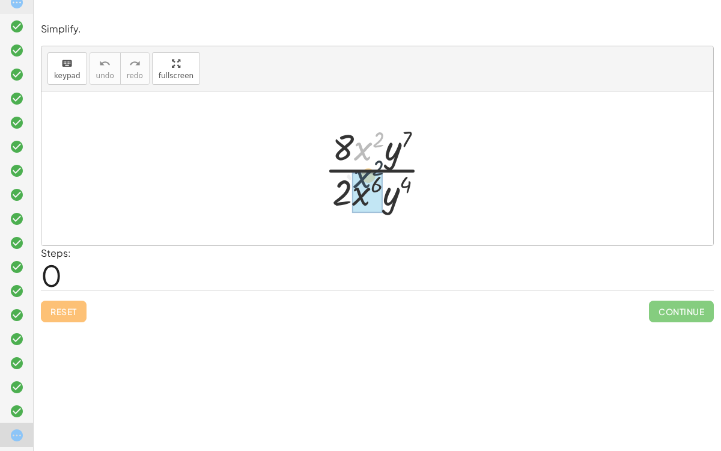
drag, startPoint x: 362, startPoint y: 147, endPoint x: 359, endPoint y: 194, distance: 47.0
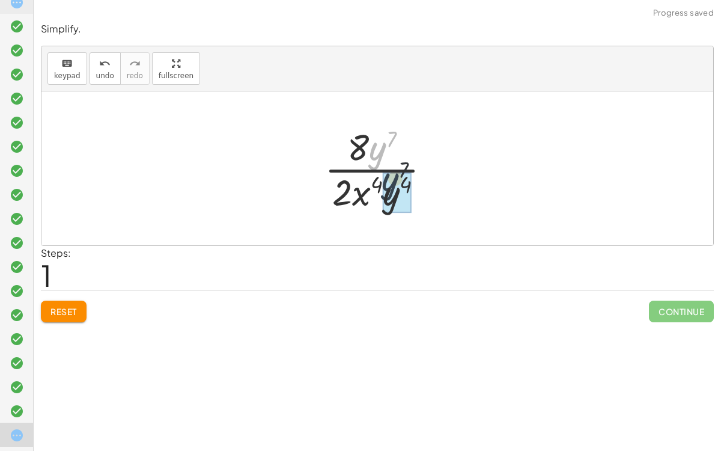
drag, startPoint x: 379, startPoint y: 154, endPoint x: 395, endPoint y: 196, distance: 44.8
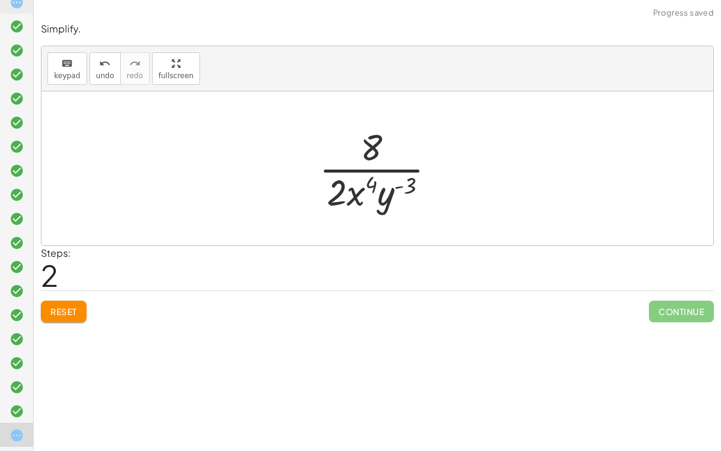
click at [375, 148] on div at bounding box center [382, 168] width 138 height 93
click at [357, 192] on div at bounding box center [382, 168] width 138 height 93
drag, startPoint x: 337, startPoint y: 197, endPoint x: 374, endPoint y: 154, distance: 56.6
click at [374, 154] on div at bounding box center [382, 168] width 118 height 93
click at [360, 182] on div at bounding box center [382, 168] width 118 height 93
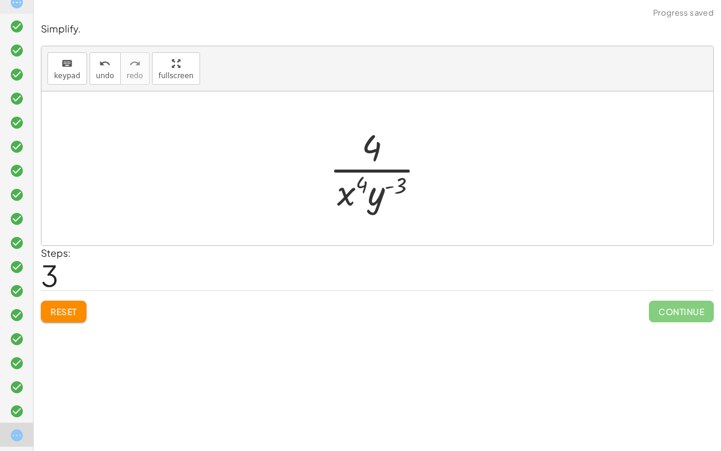
click at [345, 194] on div at bounding box center [382, 168] width 118 height 93
click at [388, 185] on div at bounding box center [382, 168] width 118 height 93
click at [398, 186] on div at bounding box center [382, 168] width 118 height 93
click at [364, 202] on div at bounding box center [382, 168] width 118 height 93
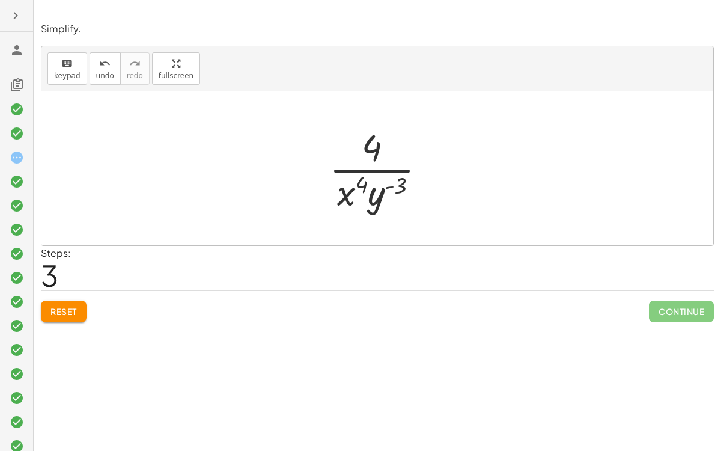
click at [22, 150] on icon at bounding box center [17, 157] width 14 height 14
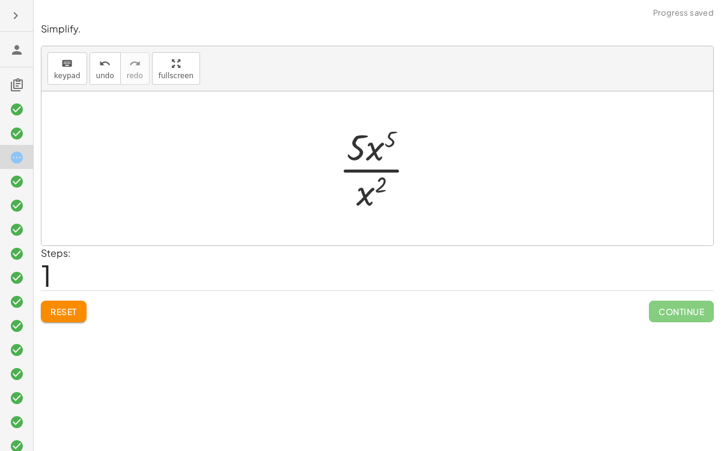
click at [376, 151] on div at bounding box center [382, 168] width 98 height 93
click at [357, 148] on div at bounding box center [382, 168] width 98 height 93
click at [391, 140] on div at bounding box center [382, 168] width 98 height 93
drag, startPoint x: 373, startPoint y: 197, endPoint x: 386, endPoint y: 168, distance: 31.5
click at [386, 168] on div at bounding box center [382, 168] width 98 height 93
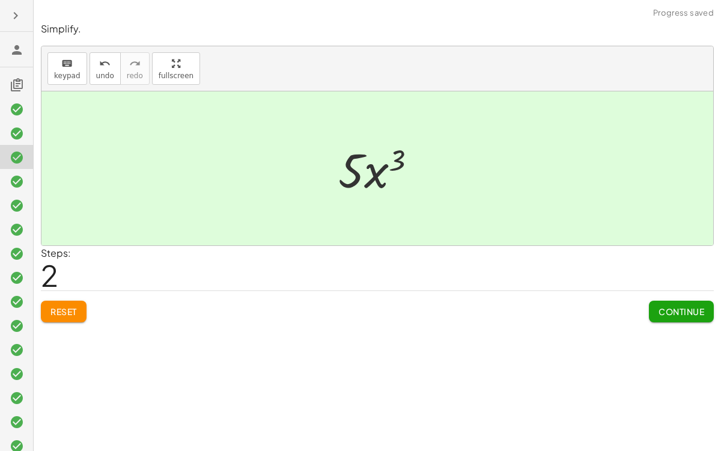
click at [376, 172] on div at bounding box center [382, 169] width 100 height 62
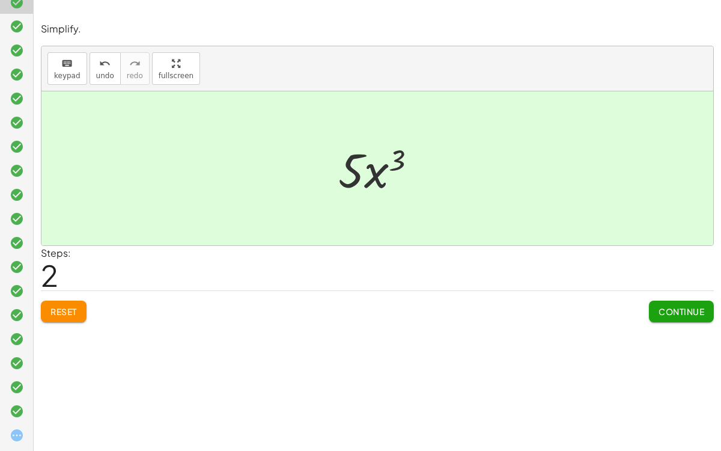
click at [20, 349] on icon at bounding box center [17, 435] width 14 height 14
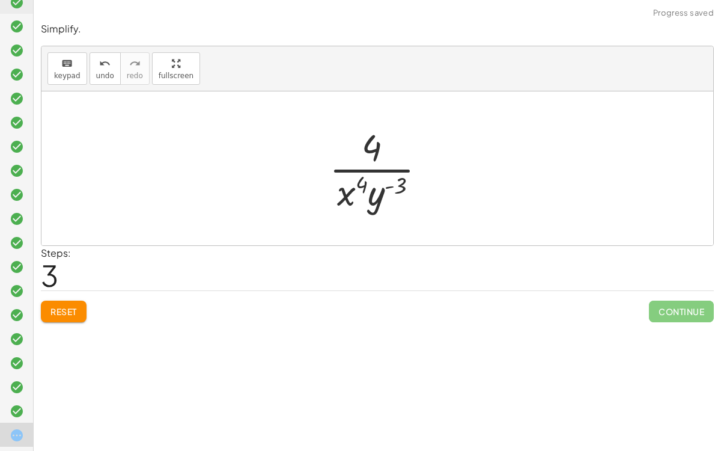
click at [75, 308] on span "Reset" at bounding box center [63, 311] width 26 height 11
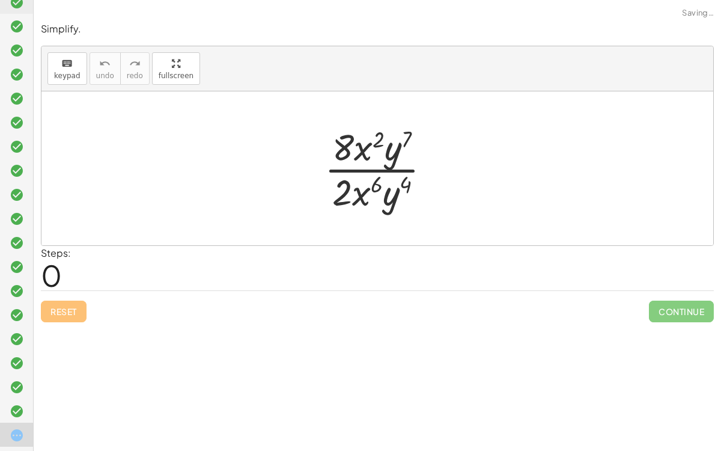
click at [348, 185] on div at bounding box center [383, 168] width 128 height 93
drag, startPoint x: 362, startPoint y: 148, endPoint x: 359, endPoint y: 194, distance: 45.2
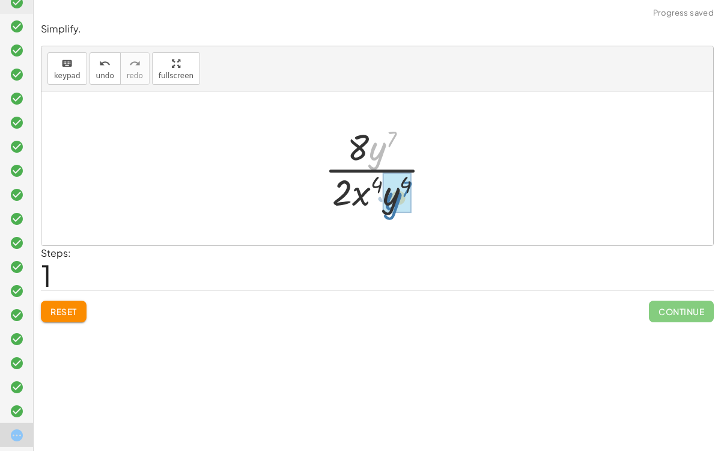
drag, startPoint x: 376, startPoint y: 144, endPoint x: 391, endPoint y: 193, distance: 51.4
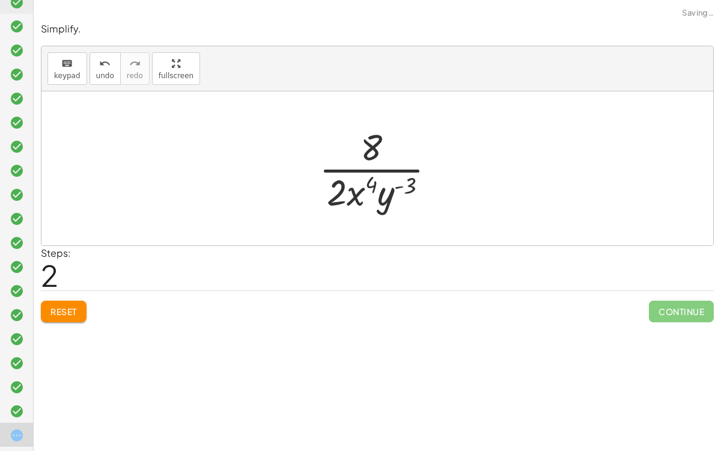
click at [369, 196] on div at bounding box center [382, 168] width 138 height 93
click at [386, 194] on div at bounding box center [382, 168] width 138 height 93
click at [406, 187] on div at bounding box center [382, 168] width 138 height 93
drag, startPoint x: 370, startPoint y: 183, endPoint x: 347, endPoint y: 188, distance: 23.3
click at [347, 188] on div at bounding box center [382, 168] width 138 height 93
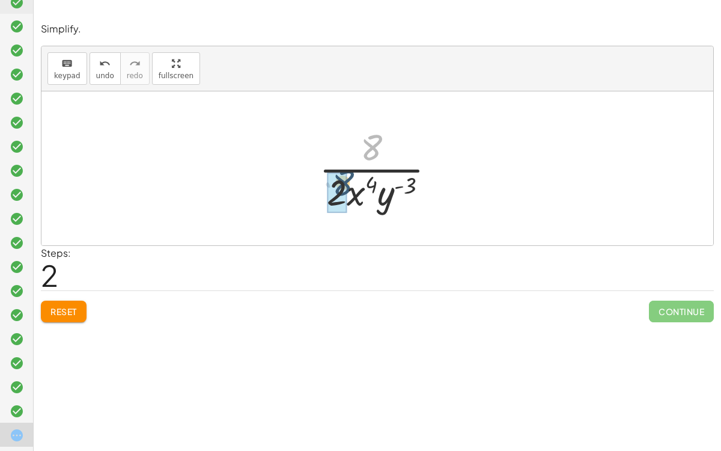
drag, startPoint x: 369, startPoint y: 150, endPoint x: 339, endPoint y: 188, distance: 48.3
click at [380, 150] on div at bounding box center [382, 168] width 118 height 93
click at [378, 192] on div at bounding box center [382, 168] width 118 height 93
click at [72, 306] on span "Reset" at bounding box center [63, 311] width 26 height 11
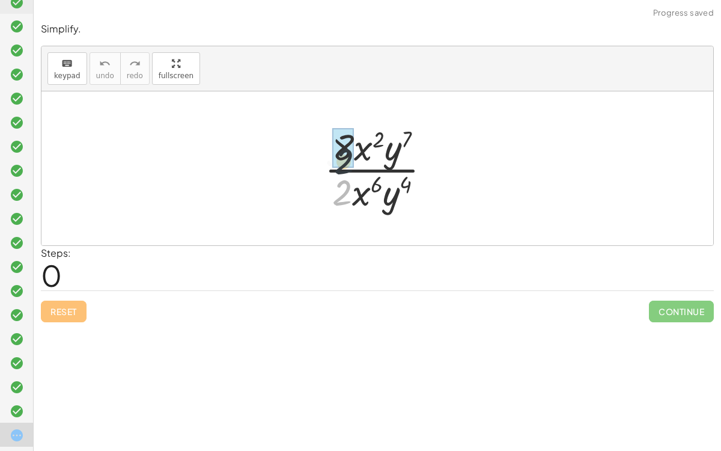
drag, startPoint x: 349, startPoint y: 192, endPoint x: 350, endPoint y: 157, distance: 34.9
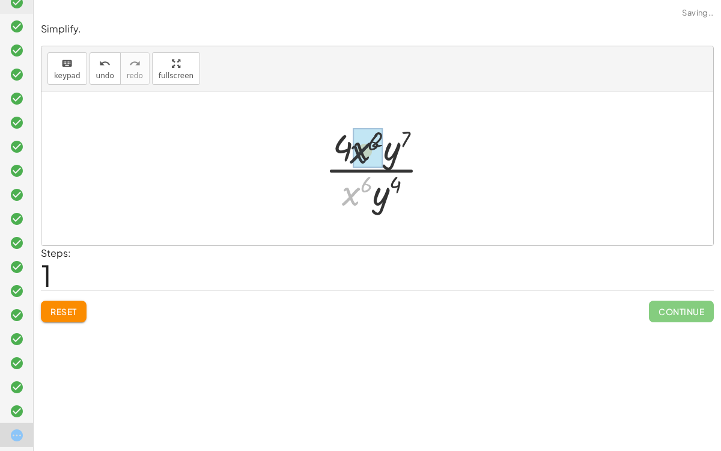
drag, startPoint x: 350, startPoint y: 197, endPoint x: 361, endPoint y: 149, distance: 48.7
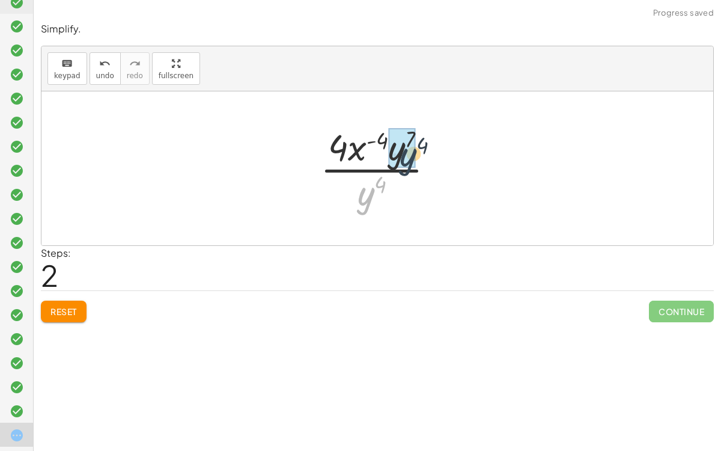
drag, startPoint x: 359, startPoint y: 186, endPoint x: 402, endPoint y: 142, distance: 61.6
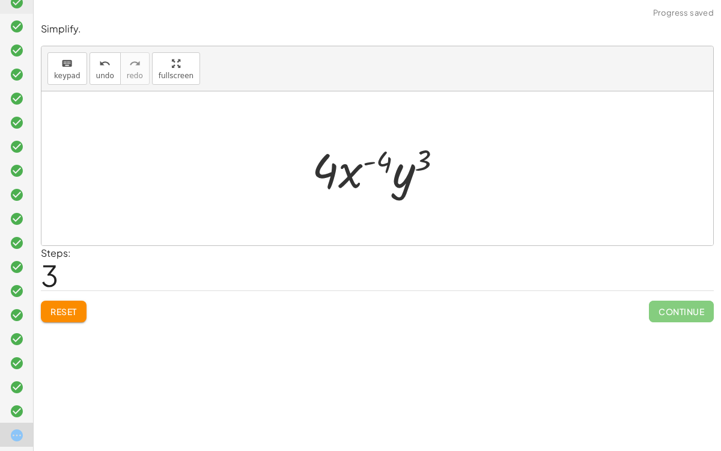
click at [63, 294] on div "Reset Continue" at bounding box center [377, 306] width 673 height 32
click at [68, 302] on button "Reset" at bounding box center [64, 312] width 46 height 22
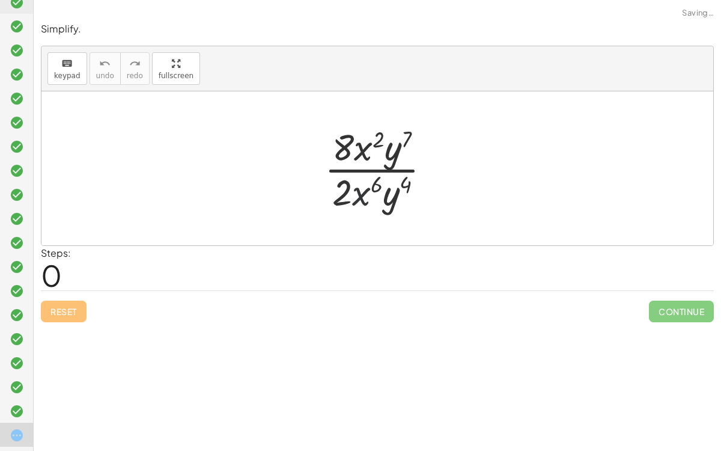
click at [365, 192] on div at bounding box center [383, 168] width 128 height 93
click at [365, 194] on div at bounding box center [383, 168] width 128 height 93
drag, startPoint x: 365, startPoint y: 194, endPoint x: 411, endPoint y: 195, distance: 45.7
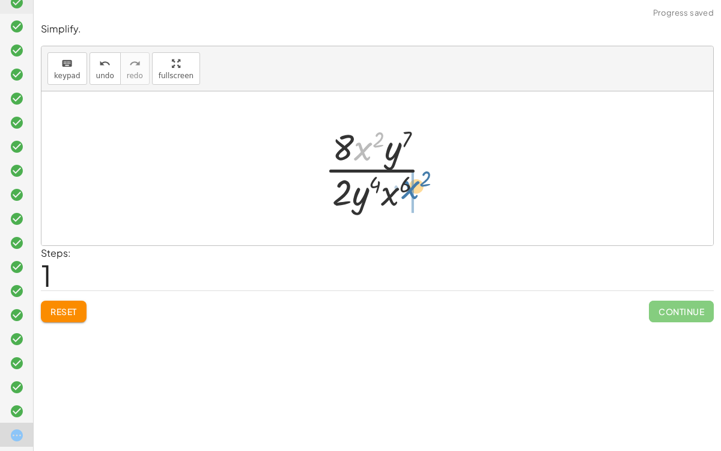
drag, startPoint x: 363, startPoint y: 155, endPoint x: 409, endPoint y: 196, distance: 61.3
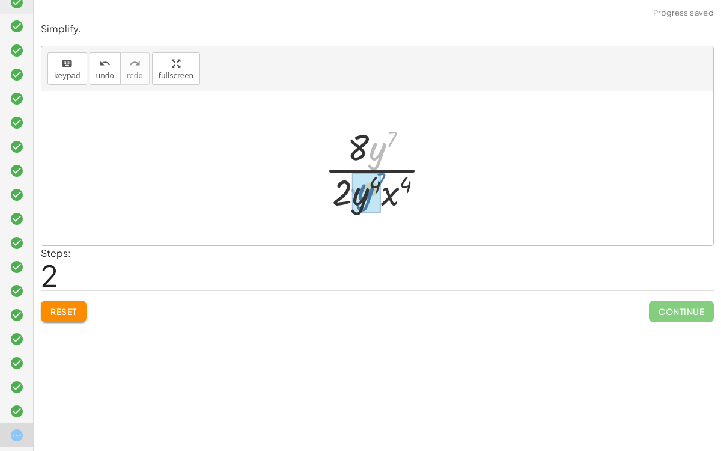
drag, startPoint x: 376, startPoint y: 154, endPoint x: 365, endPoint y: 196, distance: 43.0
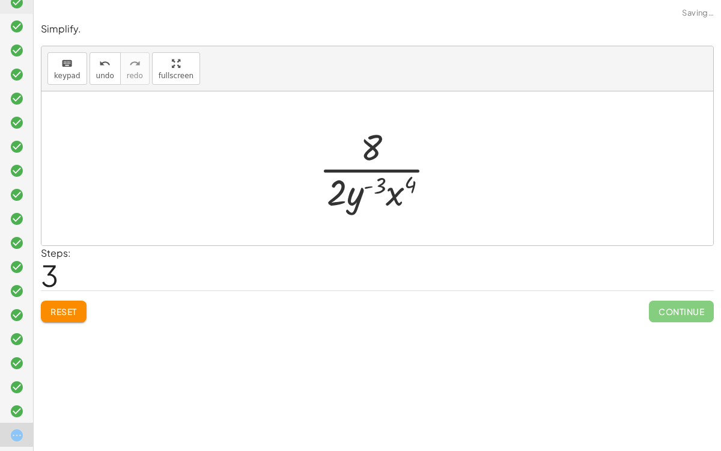
click at [358, 196] on div at bounding box center [382, 168] width 138 height 93
click at [331, 197] on div at bounding box center [382, 168] width 138 height 93
drag, startPoint x: 370, startPoint y: 148, endPoint x: 334, endPoint y: 191, distance: 55.8
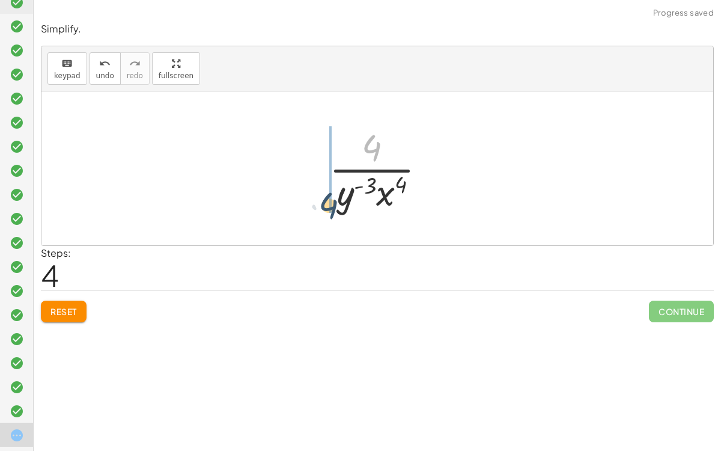
drag, startPoint x: 368, startPoint y: 150, endPoint x: 325, endPoint y: 207, distance: 72.0
click at [325, 207] on div at bounding box center [382, 168] width 118 height 93
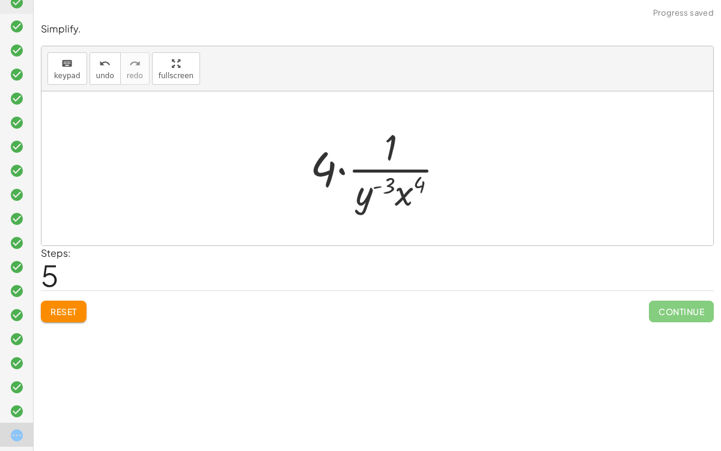
click at [342, 166] on div at bounding box center [382, 168] width 156 height 93
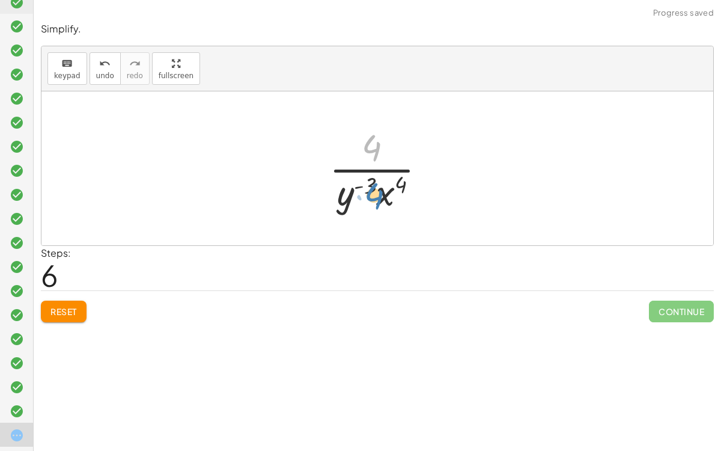
drag, startPoint x: 370, startPoint y: 127, endPoint x: 373, endPoint y: 175, distance: 47.6
click at [373, 175] on div at bounding box center [382, 168] width 118 height 93
drag, startPoint x: 386, startPoint y: 194, endPoint x: 393, endPoint y: 156, distance: 39.0
click at [393, 156] on div at bounding box center [382, 168] width 118 height 93
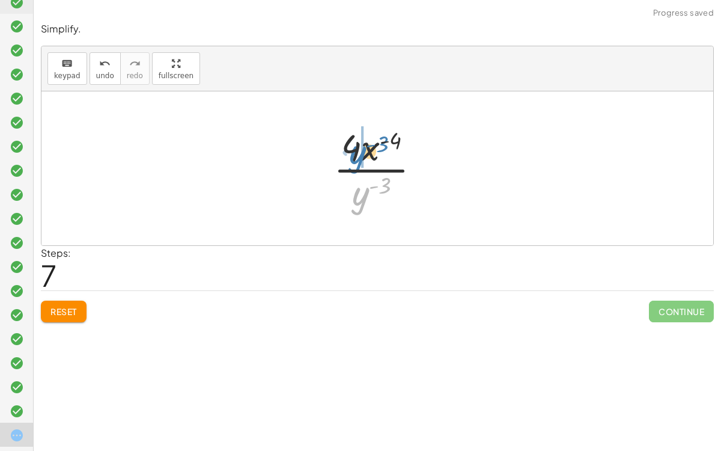
drag, startPoint x: 359, startPoint y: 197, endPoint x: 358, endPoint y: 154, distance: 42.1
click at [358, 154] on div at bounding box center [382, 168] width 109 height 93
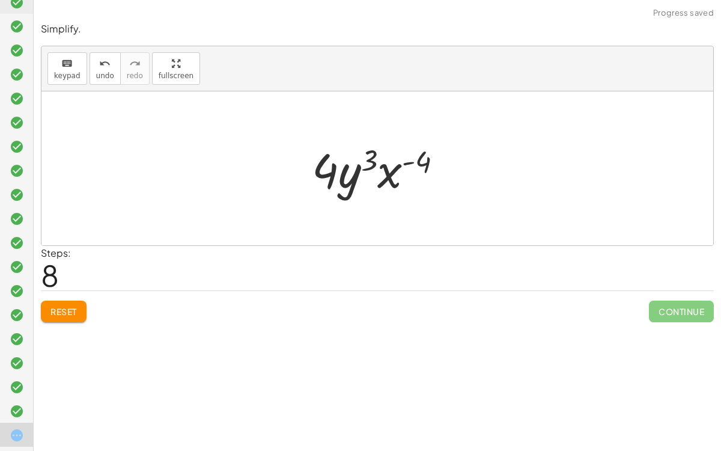
click at [350, 175] on div at bounding box center [382, 169] width 153 height 62
drag, startPoint x: 326, startPoint y: 177, endPoint x: 372, endPoint y: 174, distance: 46.3
click at [372, 174] on div at bounding box center [382, 169] width 153 height 62
drag, startPoint x: 366, startPoint y: 174, endPoint x: 401, endPoint y: 175, distance: 35.5
click at [401, 175] on div at bounding box center [382, 169] width 153 height 62
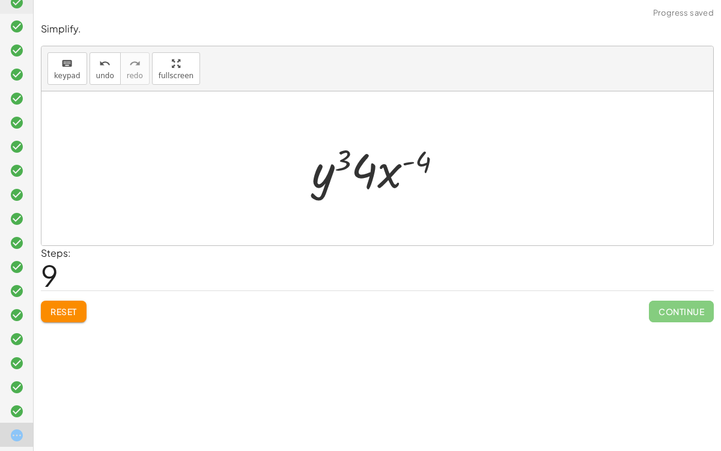
click at [49, 311] on button "Reset" at bounding box center [64, 312] width 46 height 22
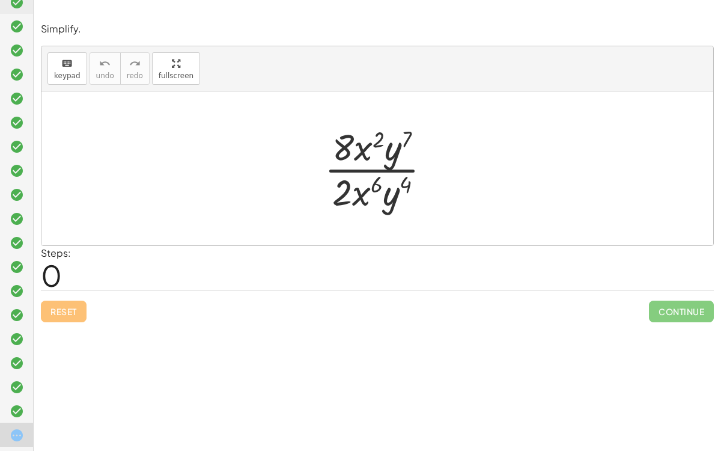
click at [377, 177] on div at bounding box center [383, 168] width 128 height 93
drag, startPoint x: 378, startPoint y: 183, endPoint x: 377, endPoint y: 137, distance: 45.7
click at [377, 137] on div at bounding box center [383, 168] width 128 height 93
drag, startPoint x: 379, startPoint y: 133, endPoint x: 368, endPoint y: 184, distance: 51.5
click at [368, 184] on div at bounding box center [383, 168] width 128 height 93
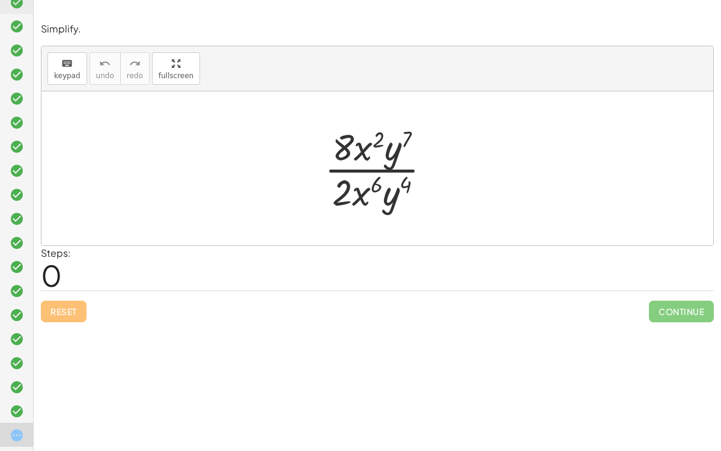
click at [405, 183] on div at bounding box center [383, 168] width 128 height 93
drag, startPoint x: 396, startPoint y: 193, endPoint x: 405, endPoint y: 159, distance: 34.8
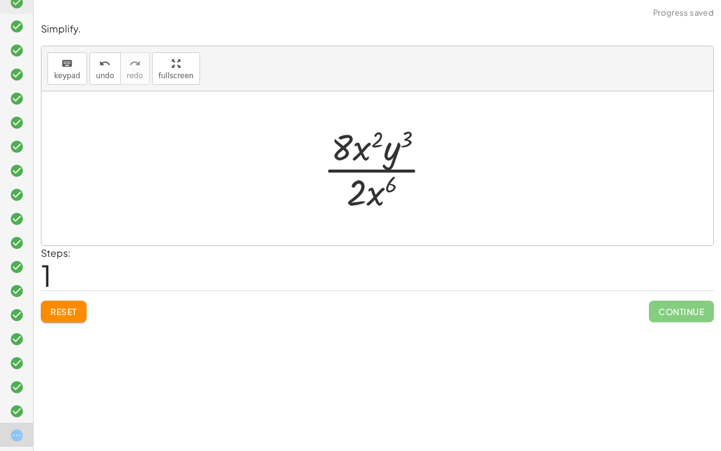
click at [392, 151] on div at bounding box center [382, 168] width 130 height 93
click at [341, 144] on div at bounding box center [382, 168] width 130 height 93
drag, startPoint x: 359, startPoint y: 195, endPoint x: 340, endPoint y: 129, distance: 69.0
click at [388, 154] on div at bounding box center [382, 168] width 128 height 93
drag, startPoint x: 388, startPoint y: 154, endPoint x: 392, endPoint y: 190, distance: 35.6
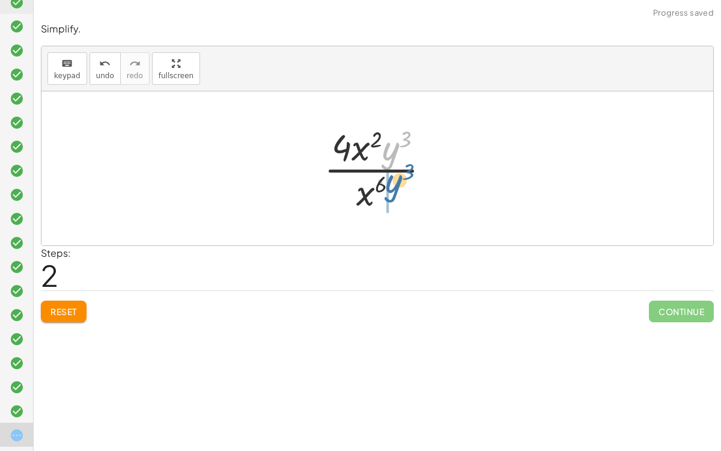
click at [392, 190] on div at bounding box center [382, 168] width 128 height 93
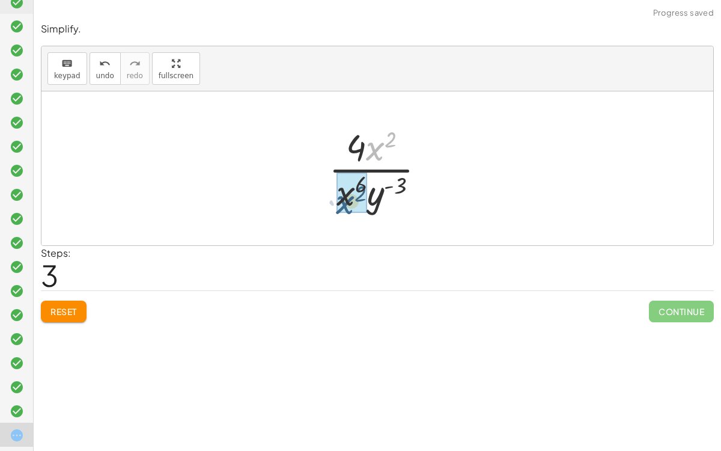
drag, startPoint x: 376, startPoint y: 154, endPoint x: 346, endPoint y: 209, distance: 62.2
click at [355, 185] on div at bounding box center [382, 168] width 118 height 93
click at [383, 160] on div at bounding box center [382, 168] width 118 height 93
drag, startPoint x: 377, startPoint y: 156, endPoint x: 327, endPoint y: 203, distance: 68.0
click at [327, 203] on div at bounding box center [382, 168] width 118 height 93
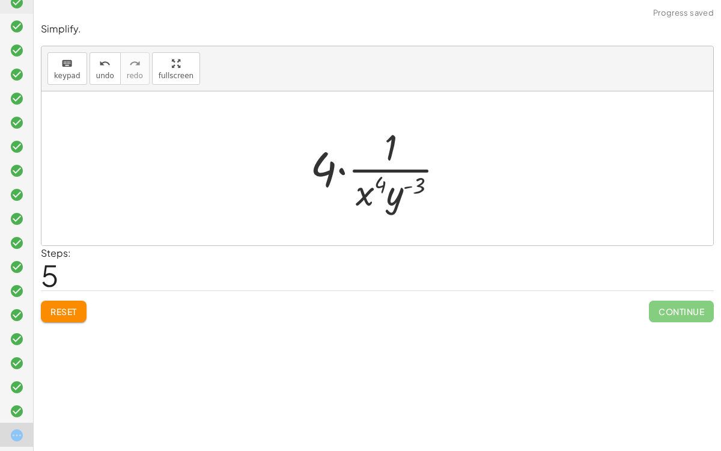
click at [377, 171] on div at bounding box center [382, 168] width 156 height 93
drag, startPoint x: 371, startPoint y: 189, endPoint x: 346, endPoint y: 167, distance: 33.2
click at [346, 167] on div at bounding box center [382, 168] width 156 height 93
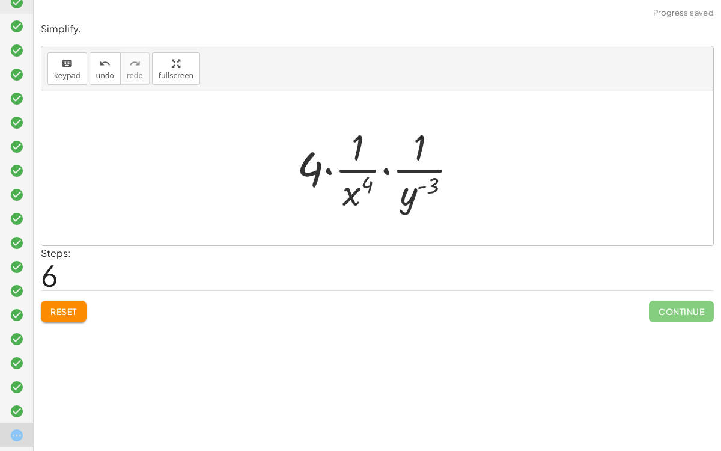
click at [349, 175] on div at bounding box center [382, 168] width 183 height 93
click at [353, 169] on div at bounding box center [382, 168] width 183 height 93
click at [323, 172] on div at bounding box center [382, 168] width 183 height 93
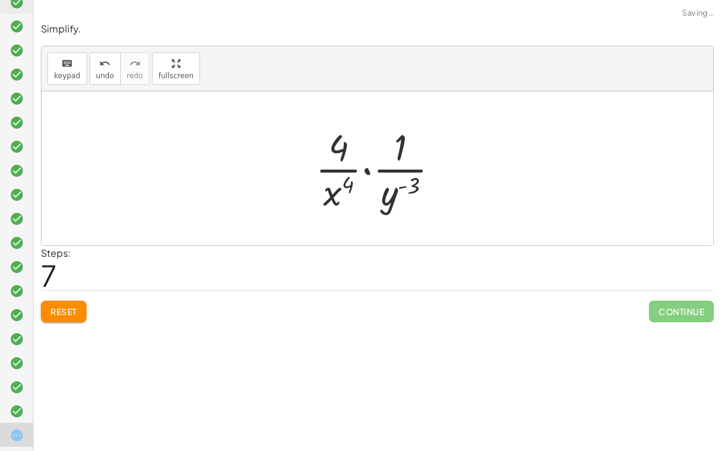
click at [342, 194] on div at bounding box center [382, 168] width 145 height 93
click at [366, 169] on div at bounding box center [382, 168] width 145 height 93
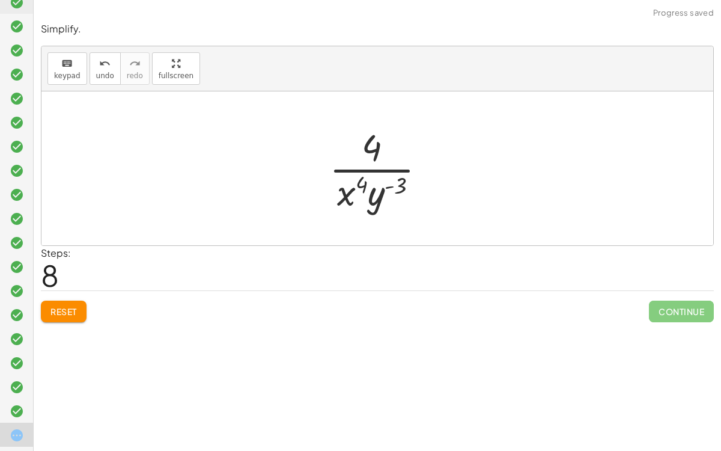
click at [366, 171] on div at bounding box center [382, 168] width 118 height 93
click at [60, 311] on span "Reset" at bounding box center [63, 311] width 26 height 11
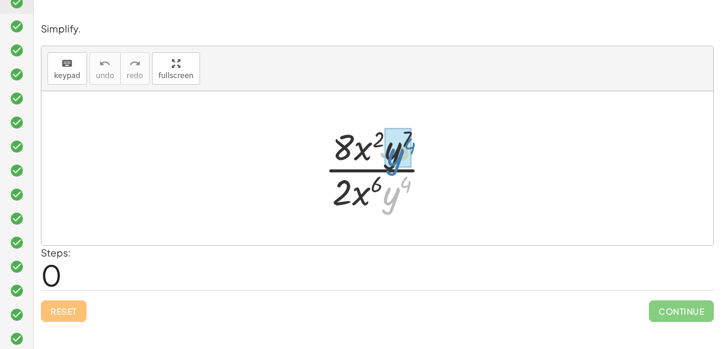
drag, startPoint x: 396, startPoint y: 194, endPoint x: 400, endPoint y: 154, distance: 39.9
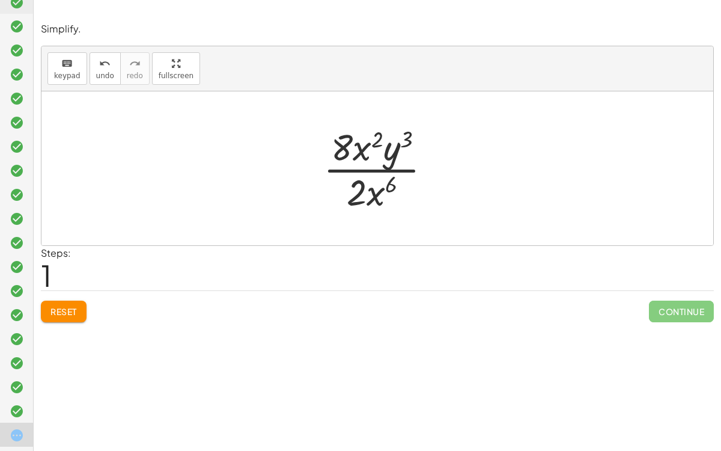
click at [359, 114] on div "· 8 · x 2 · y 7 · 2 · x 6 · y 4 · 8 · x 2 · y ( + 7 − 4 ) · 2 · x 6 · 8 · x 2 ·…" at bounding box center [377, 168] width 672 height 154
drag, startPoint x: 361, startPoint y: 134, endPoint x: 372, endPoint y: 174, distance: 41.3
click at [374, 192] on div at bounding box center [382, 168] width 100 height 93
click at [347, 198] on div at bounding box center [382, 168] width 100 height 93
click at [374, 155] on div at bounding box center [382, 168] width 100 height 93
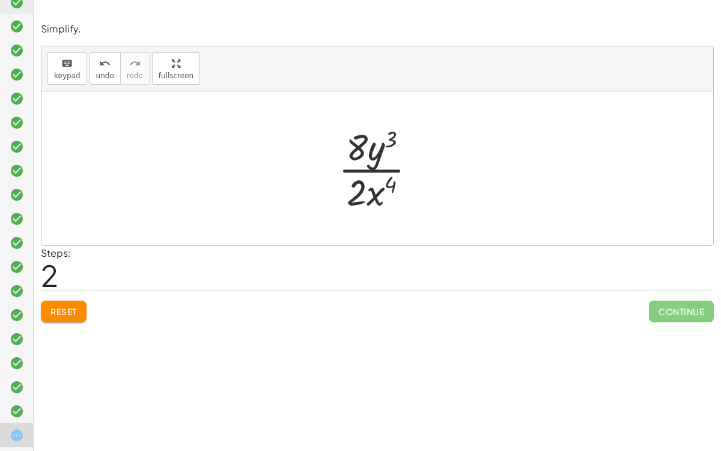
click at [356, 147] on div at bounding box center [382, 168] width 100 height 93
drag, startPoint x: 353, startPoint y: 192, endPoint x: 359, endPoint y: 153, distance: 39.5
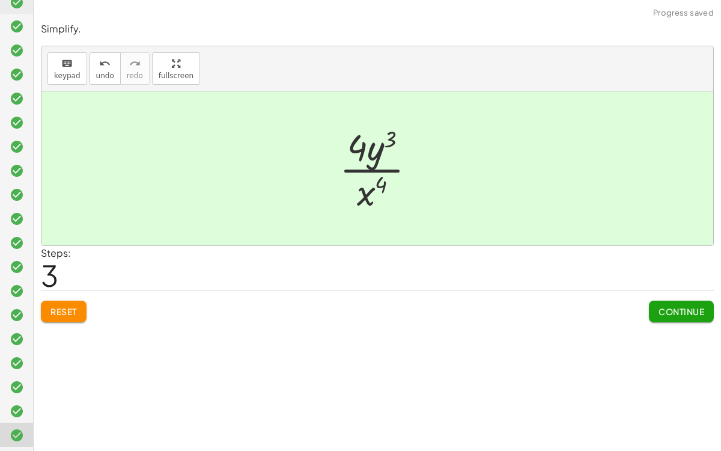
click at [359, 153] on div at bounding box center [383, 168] width 98 height 93
click at [661, 308] on span "Continue" at bounding box center [682, 311] width 46 height 11
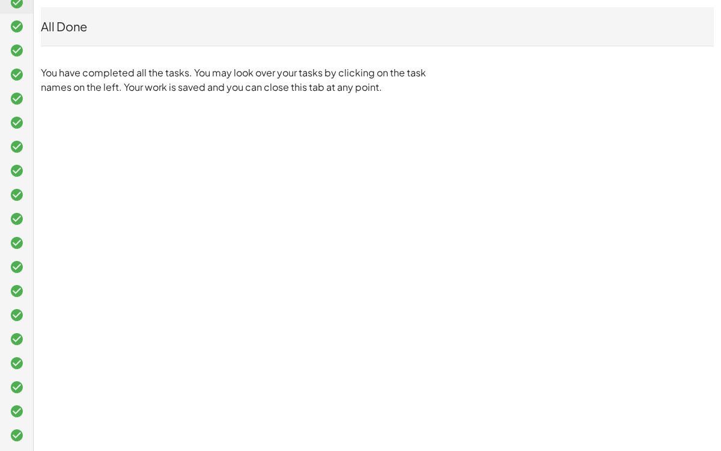
scroll to position [0, 0]
